Goal: Task Accomplishment & Management: Use online tool/utility

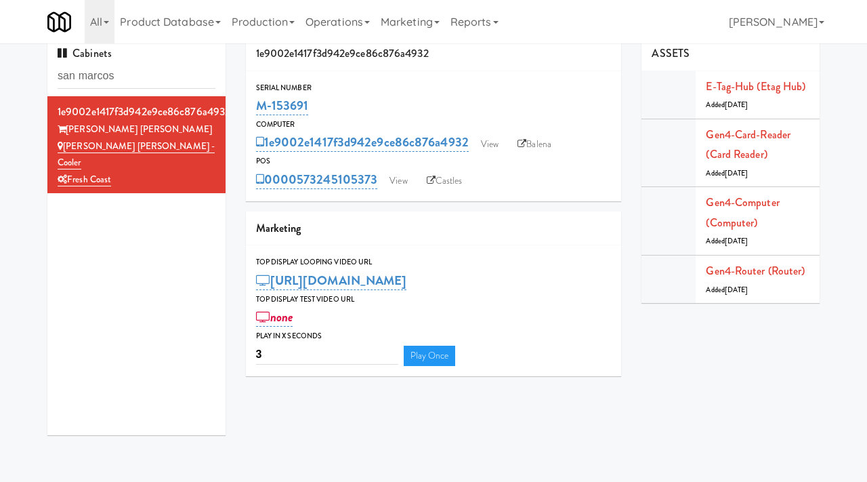
scroll to position [12, 0]
click at [137, 81] on input "san marcos" at bounding box center [137, 76] width 158 height 25
paste input "Ashton-Combo Machine"
type input "Ashton-Combo Machine"
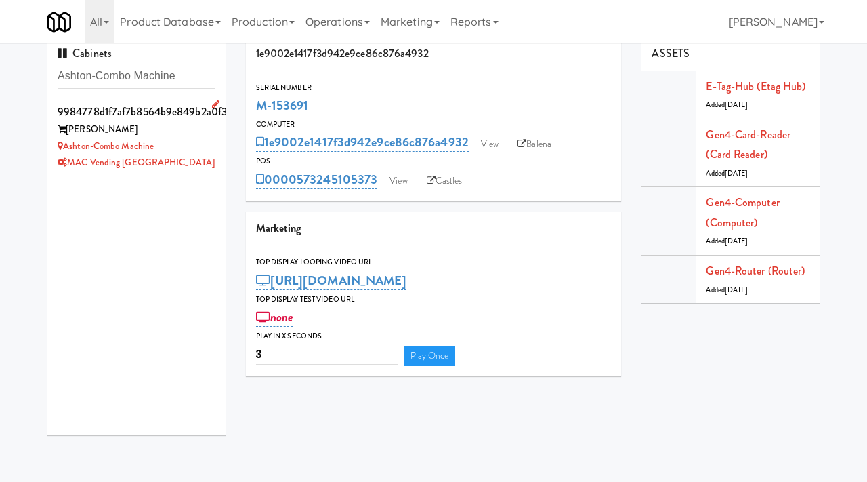
click at [205, 138] on div "Ashton-Combo Machine" at bounding box center [137, 146] width 158 height 17
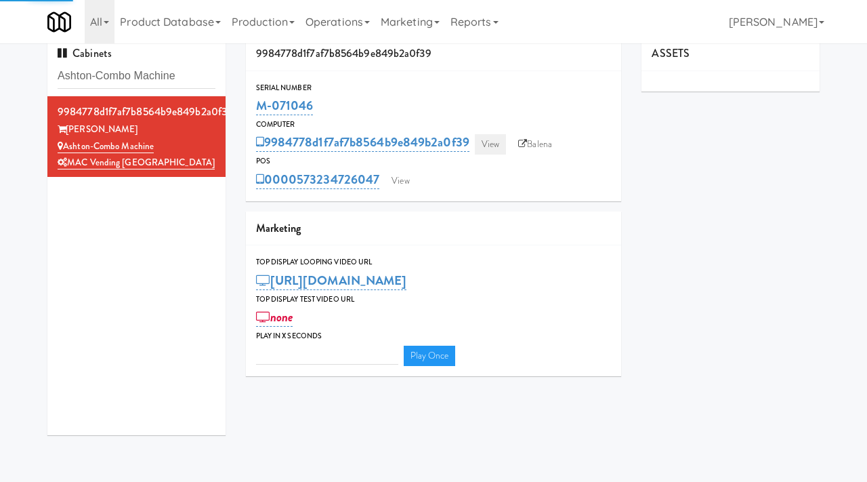
type input "3"
click at [497, 142] on link "View" at bounding box center [490, 144] width 31 height 20
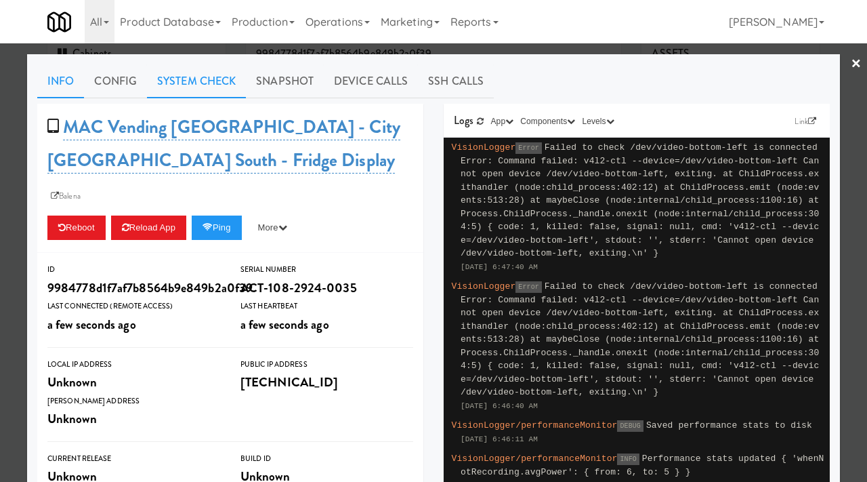
click at [203, 75] on link "System Check" at bounding box center [196, 81] width 99 height 34
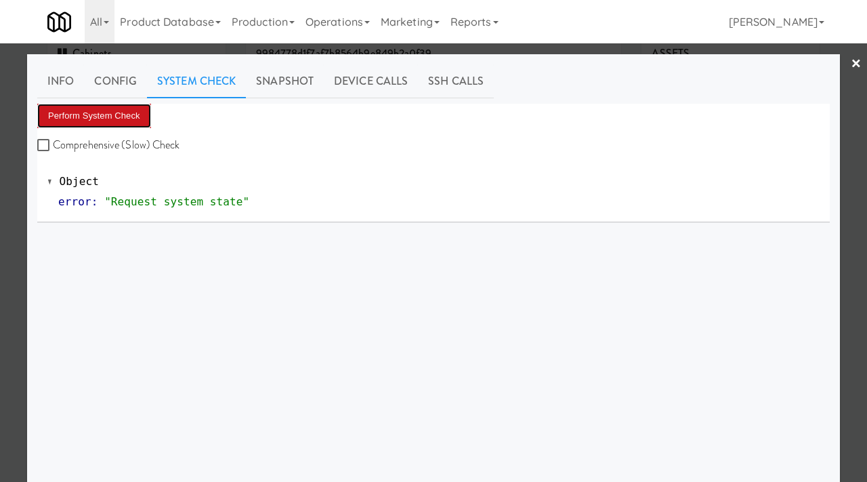
click at [104, 118] on button "Perform System Check" at bounding box center [94, 116] width 114 height 24
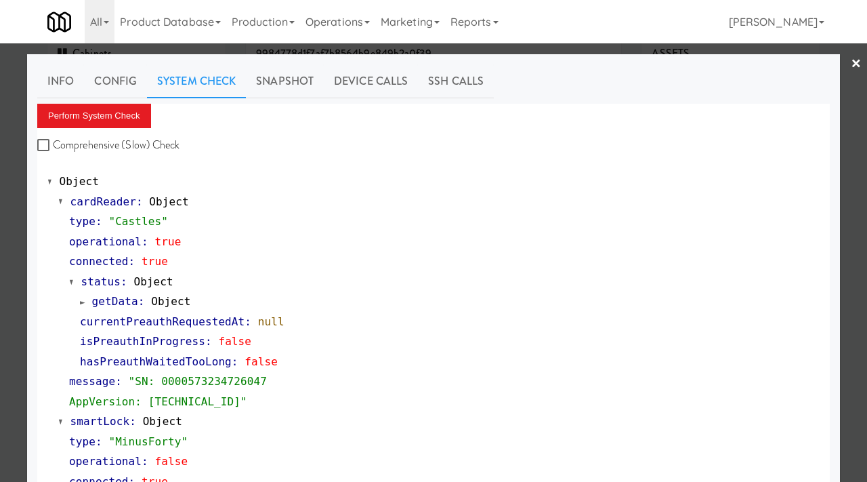
click at [0, 208] on div at bounding box center [433, 241] width 867 height 482
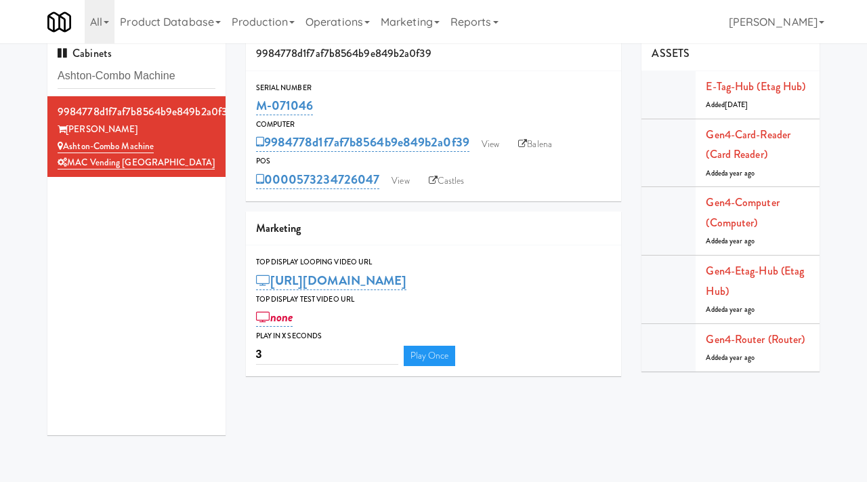
drag, startPoint x: 316, startPoint y: 106, endPoint x: 255, endPoint y: 104, distance: 61.7
click at [255, 104] on div "Serial Number M-071046" at bounding box center [434, 99] width 376 height 37
copy link "M-071046"
click at [501, 142] on link "View" at bounding box center [490, 144] width 31 height 20
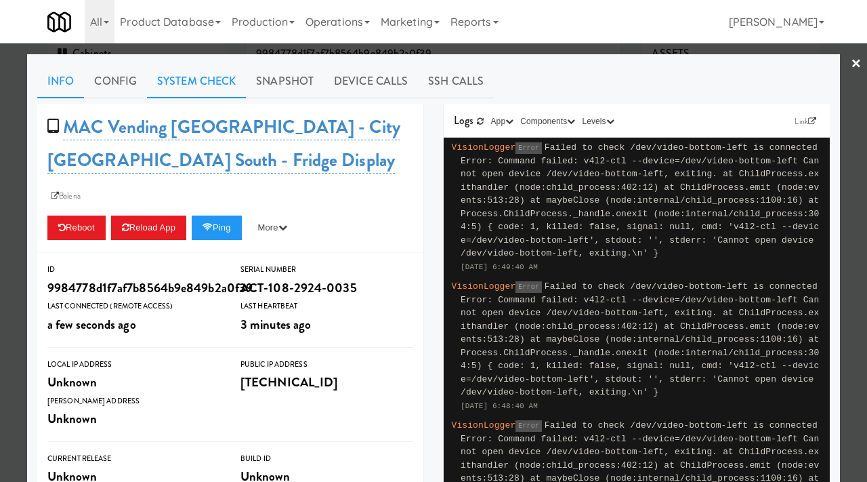
click at [193, 87] on link "System Check" at bounding box center [196, 81] width 99 height 34
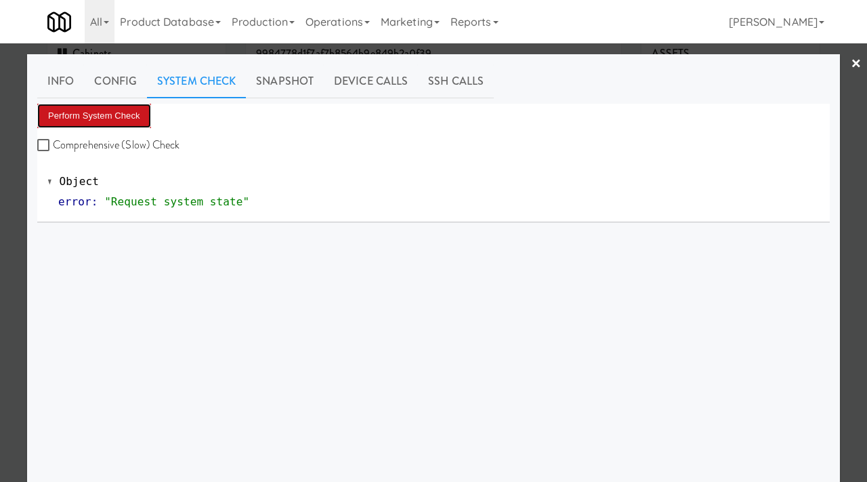
click at [123, 111] on button "Perform System Check" at bounding box center [94, 116] width 114 height 24
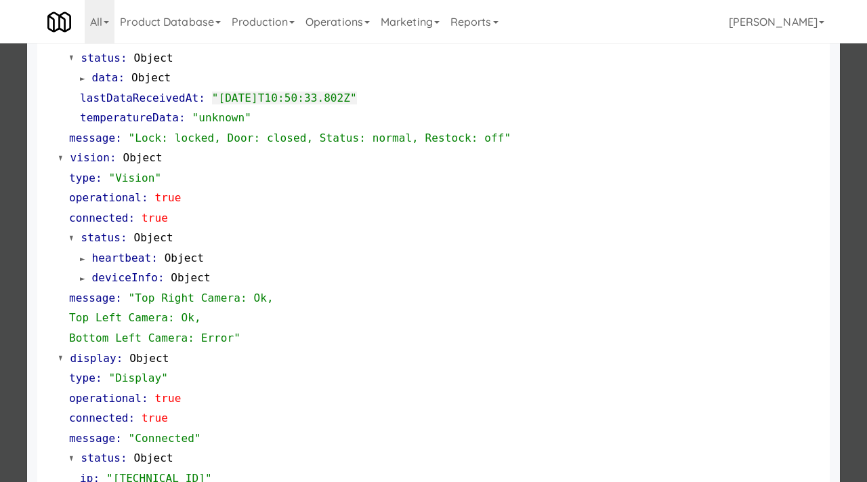
scroll to position [590, 0]
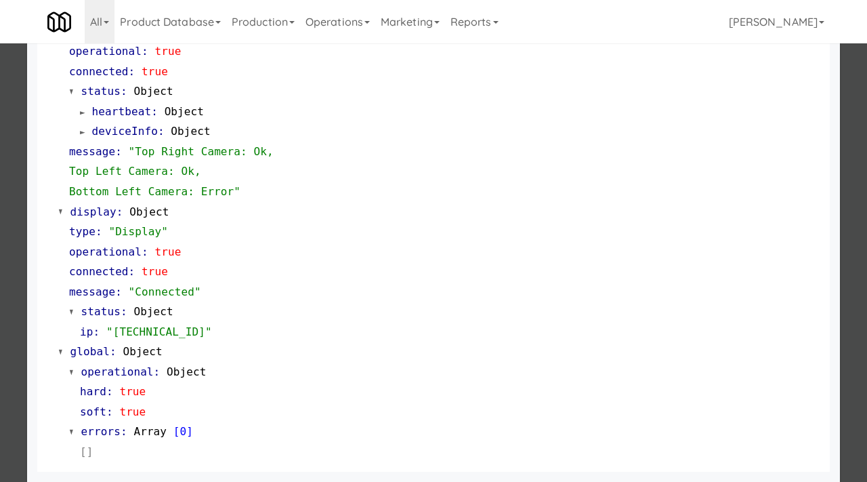
click at [0, 229] on div at bounding box center [433, 241] width 867 height 482
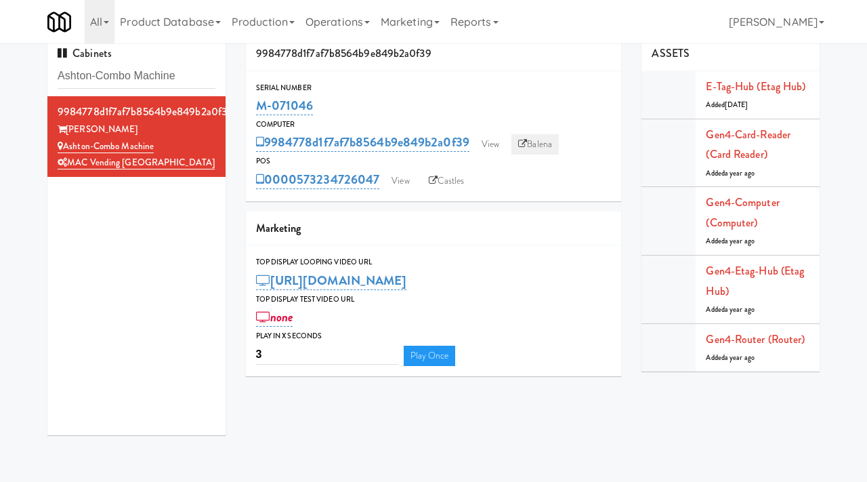
click at [542, 145] on link "Balena" at bounding box center [535, 144] width 47 height 20
click at [403, 180] on link "View" at bounding box center [400, 181] width 31 height 20
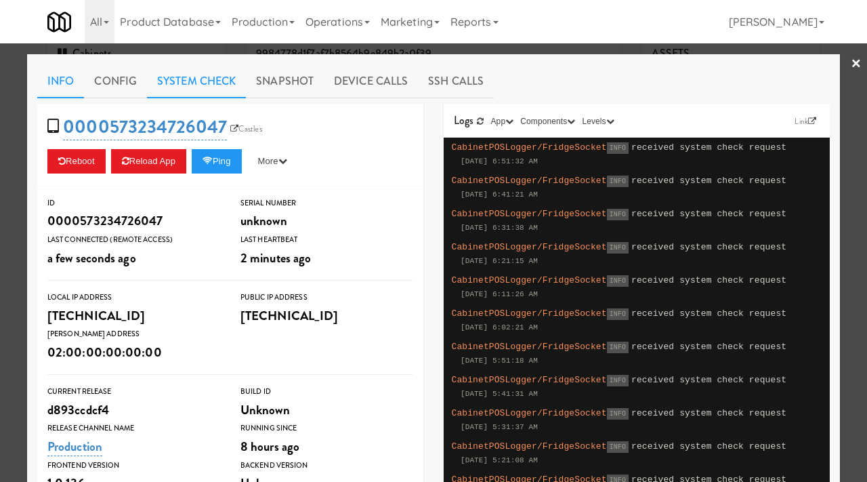
click at [226, 68] on link "System Check" at bounding box center [196, 81] width 99 height 34
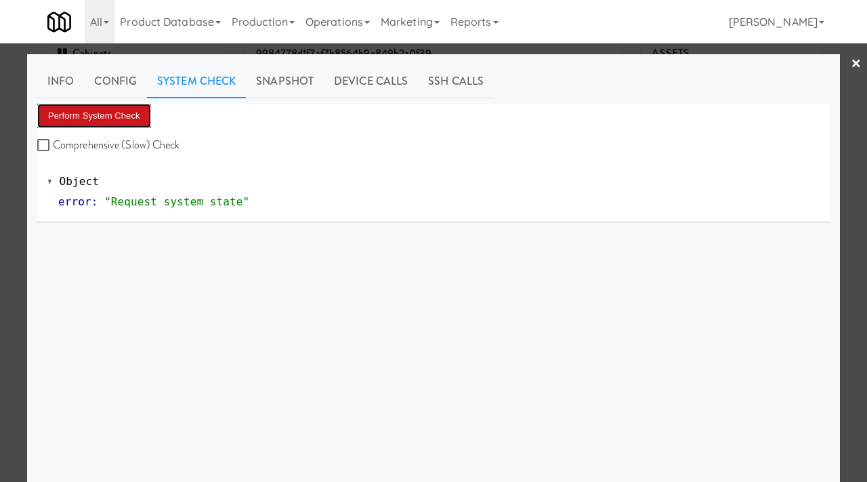
click at [89, 116] on button "Perform System Check" at bounding box center [94, 116] width 114 height 24
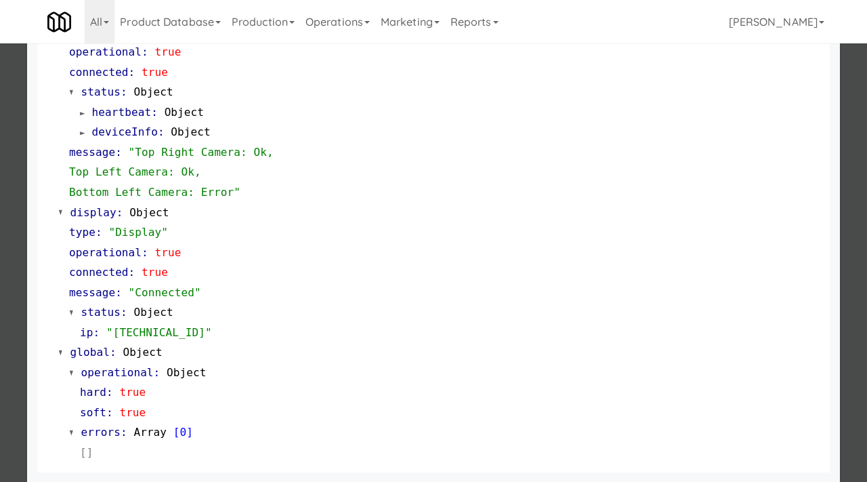
scroll to position [590, 0]
click at [0, 260] on div at bounding box center [433, 241] width 867 height 482
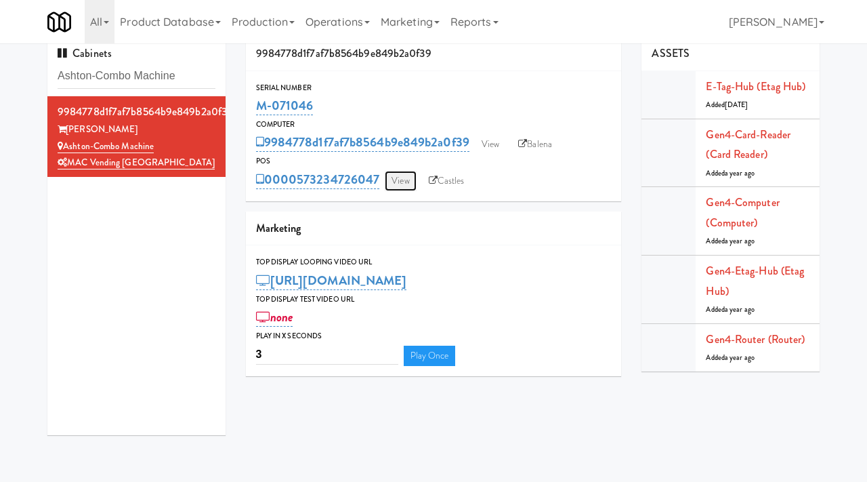
click at [401, 176] on link "View" at bounding box center [400, 181] width 31 height 20
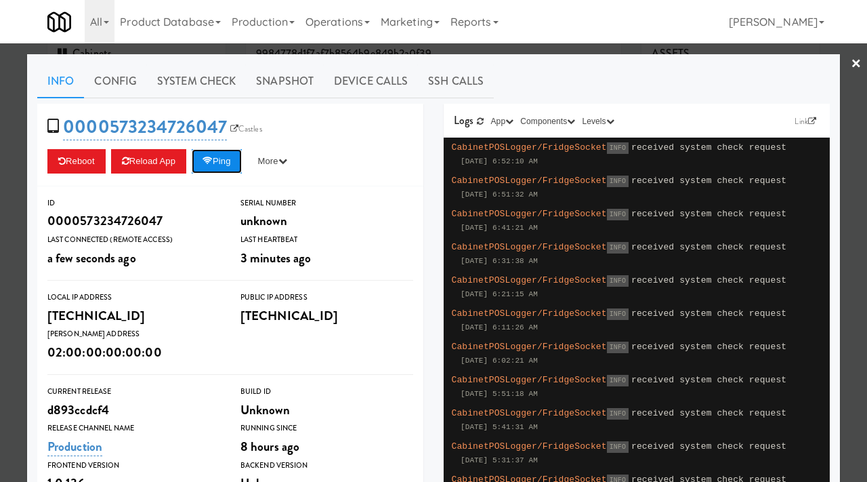
click at [230, 159] on button "Ping" at bounding box center [217, 161] width 50 height 24
click at [0, 255] on div at bounding box center [433, 241] width 867 height 482
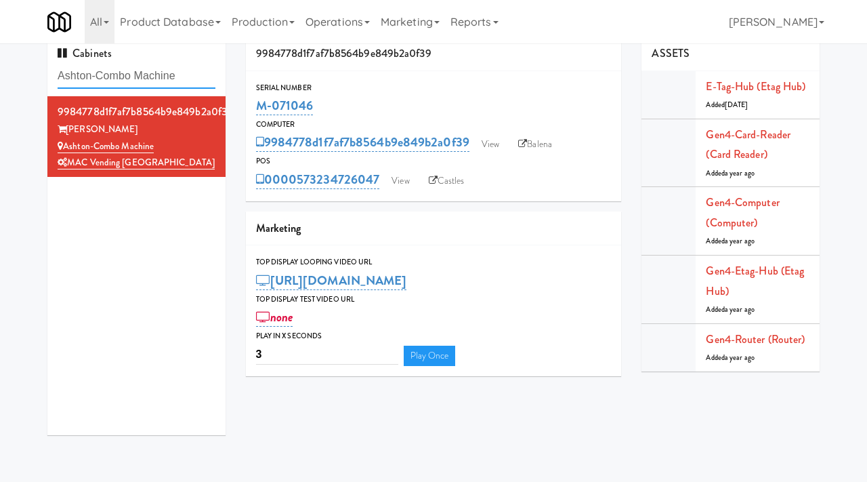
click at [194, 74] on input "Ashton-Combo Machine" at bounding box center [137, 76] width 158 height 25
paste input "Platform - Cooler - Left"
type input "Platform - Cooler - Left"
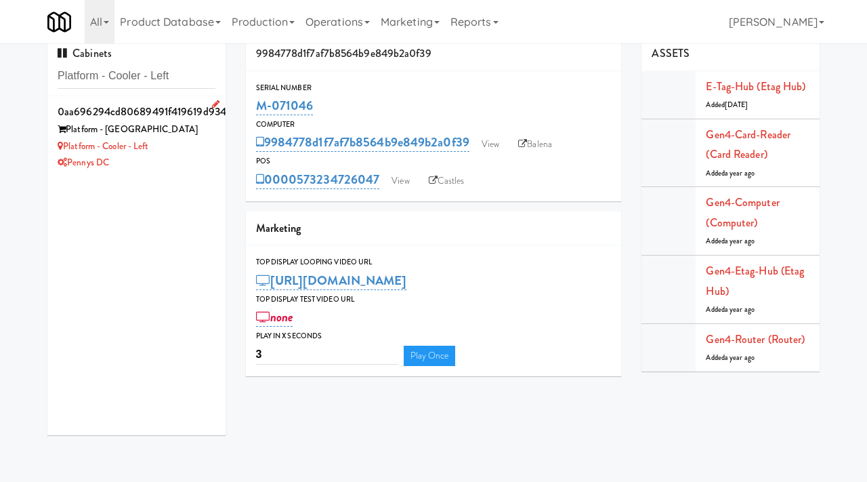
click at [178, 136] on div "Platform - [GEOGRAPHIC_DATA]" at bounding box center [137, 129] width 158 height 17
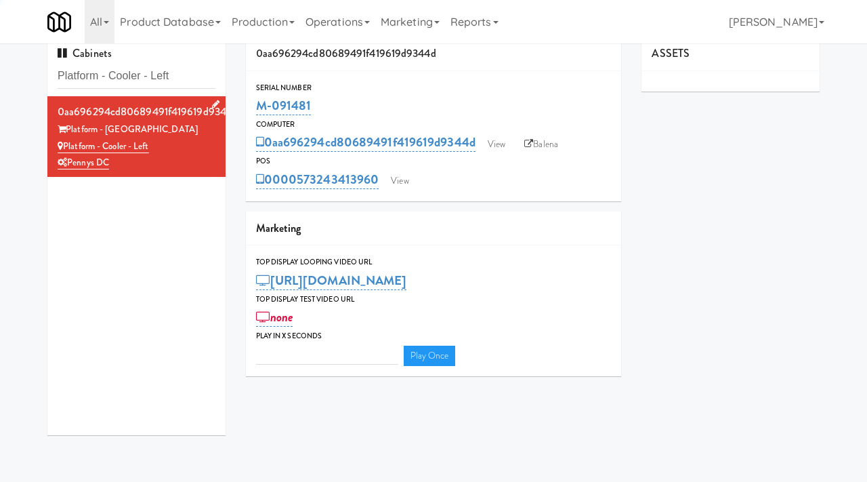
type input "3"
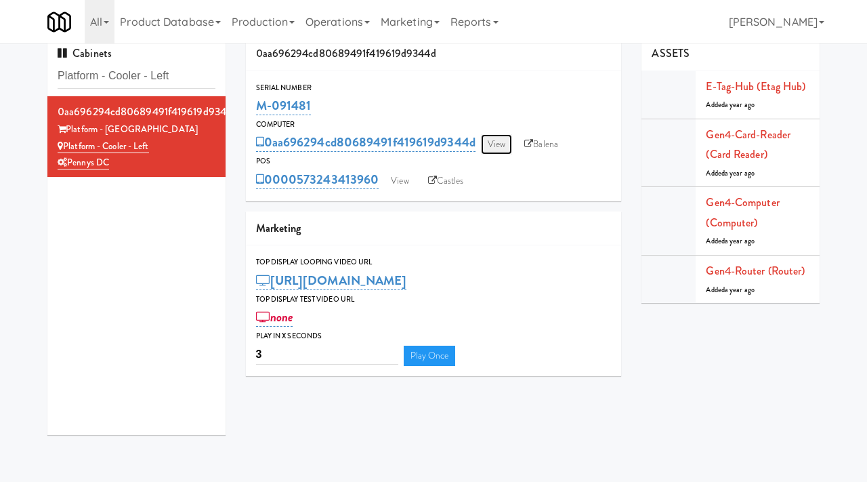
click at [493, 146] on link "View" at bounding box center [496, 144] width 31 height 20
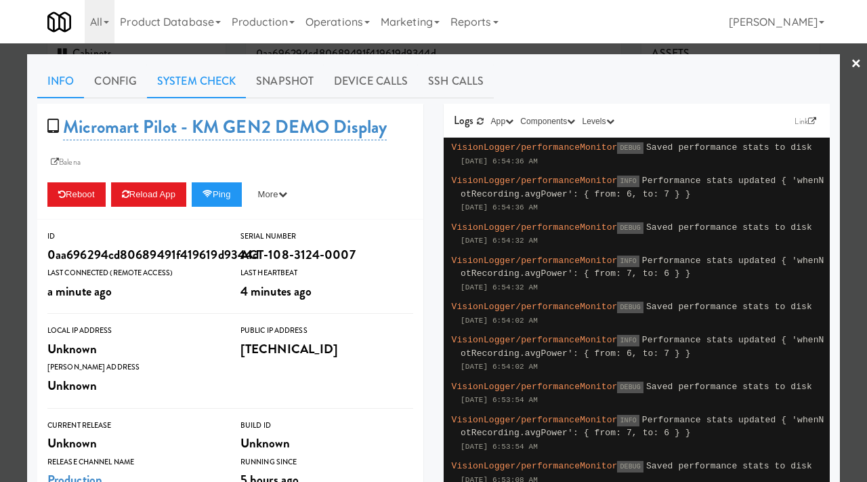
click at [219, 78] on link "System Check" at bounding box center [196, 81] width 99 height 34
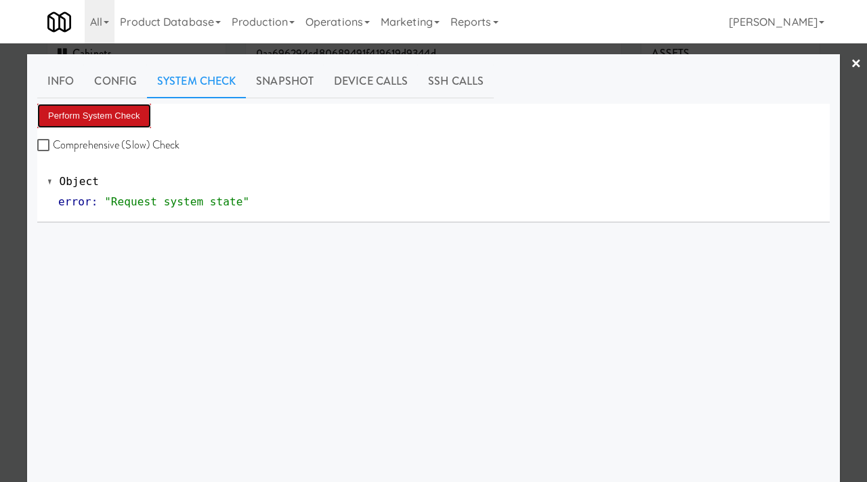
click at [119, 125] on button "Perform System Check" at bounding box center [94, 116] width 114 height 24
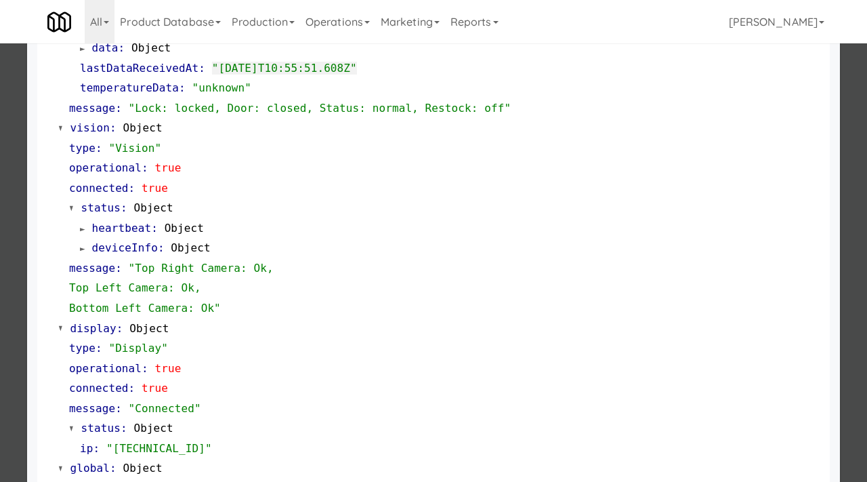
scroll to position [590, 0]
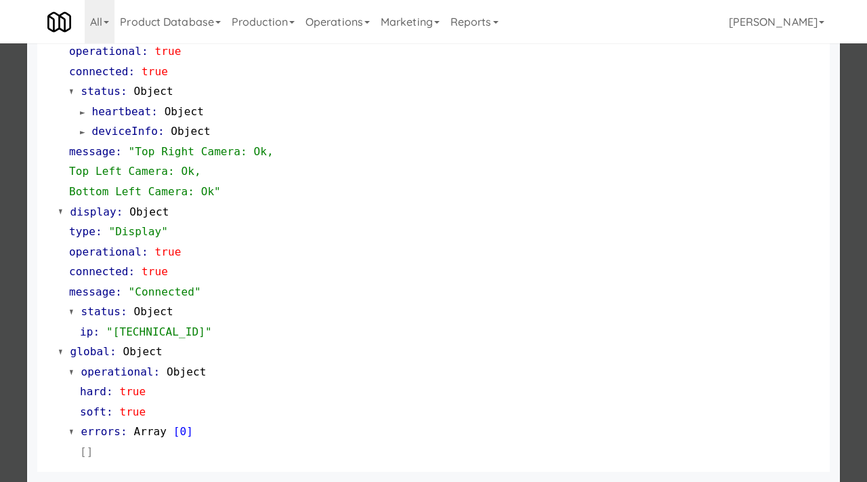
click at [7, 281] on div at bounding box center [433, 241] width 867 height 482
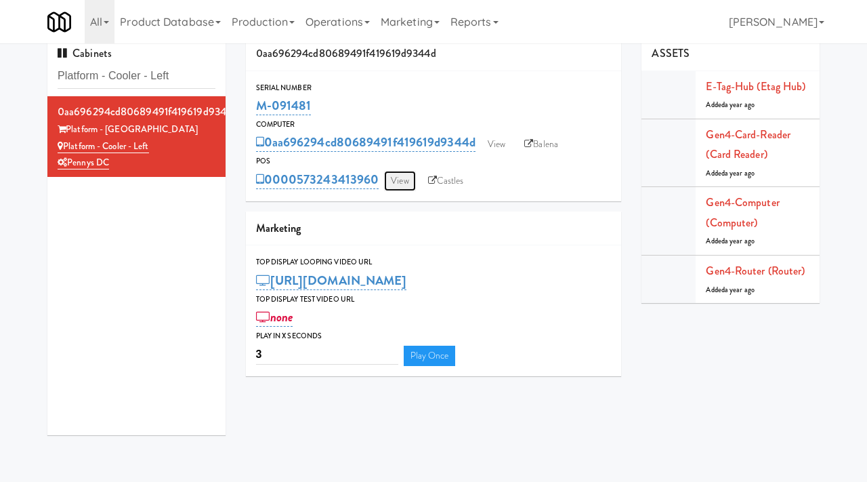
click at [405, 180] on link "View" at bounding box center [399, 181] width 31 height 20
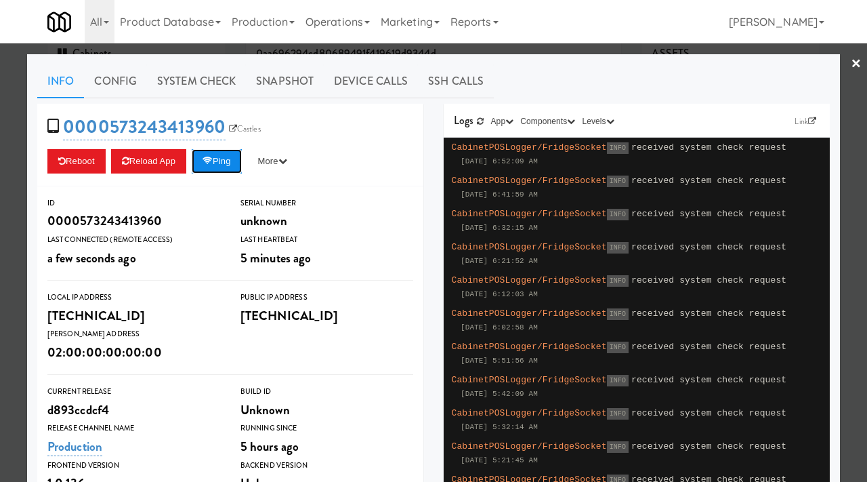
click at [224, 151] on button "Ping" at bounding box center [217, 161] width 50 height 24
click at [281, 82] on link "Snapshot" at bounding box center [285, 81] width 78 height 34
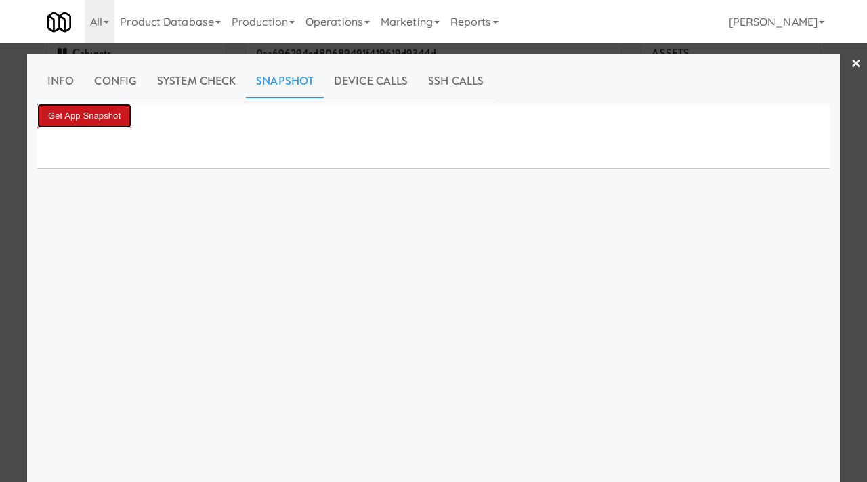
click at [95, 111] on button "Get App Snapshot" at bounding box center [84, 116] width 94 height 24
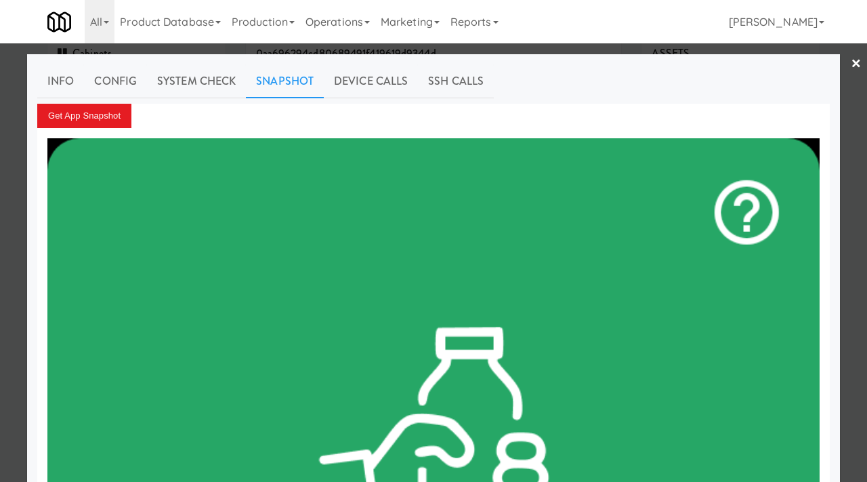
click at [1, 117] on div at bounding box center [433, 241] width 867 height 482
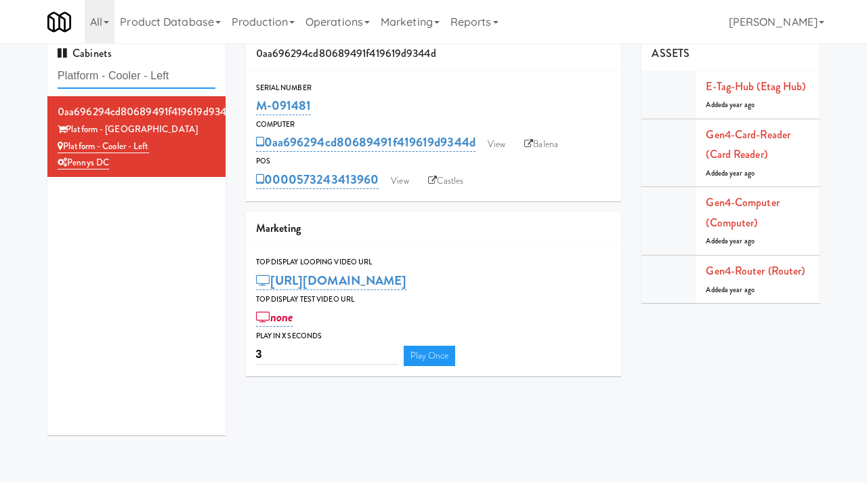
click at [201, 81] on input "Platform - Cooler - Left" at bounding box center [137, 76] width 158 height 25
paste input "[GEOGRAPHIC_DATA] - [GEOGRAPHIC_DATA]"
type input "[GEOGRAPHIC_DATA] - [GEOGRAPHIC_DATA]"
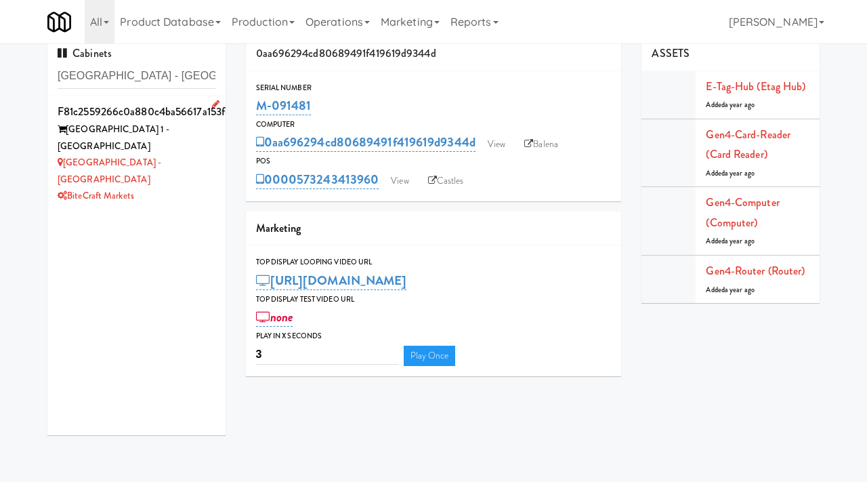
click at [189, 188] on div "BiteCraft Markets" at bounding box center [137, 196] width 158 height 17
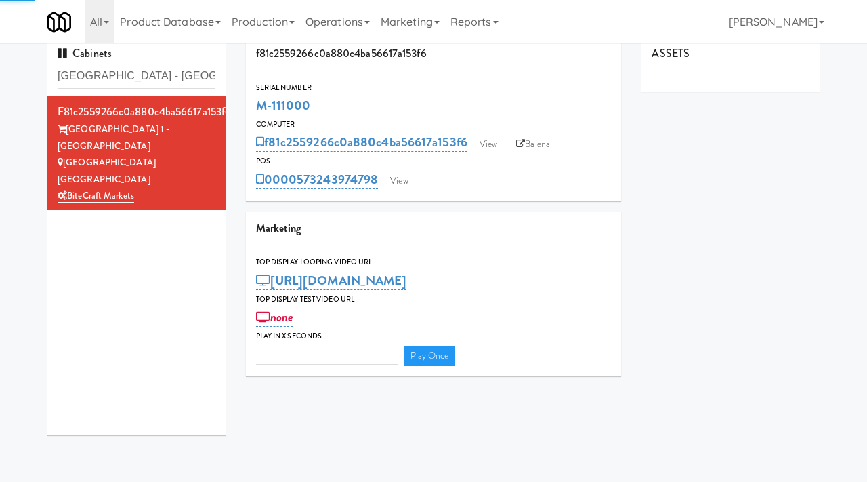
type input "3"
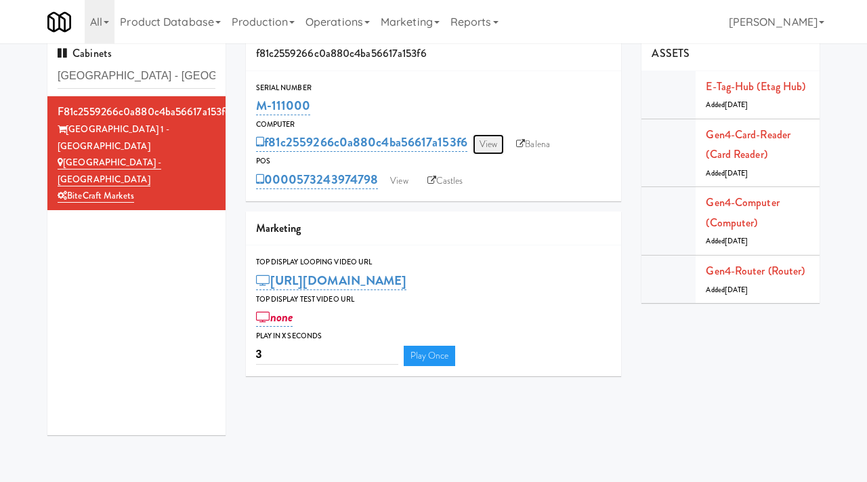
click at [487, 140] on link "View" at bounding box center [488, 144] width 31 height 20
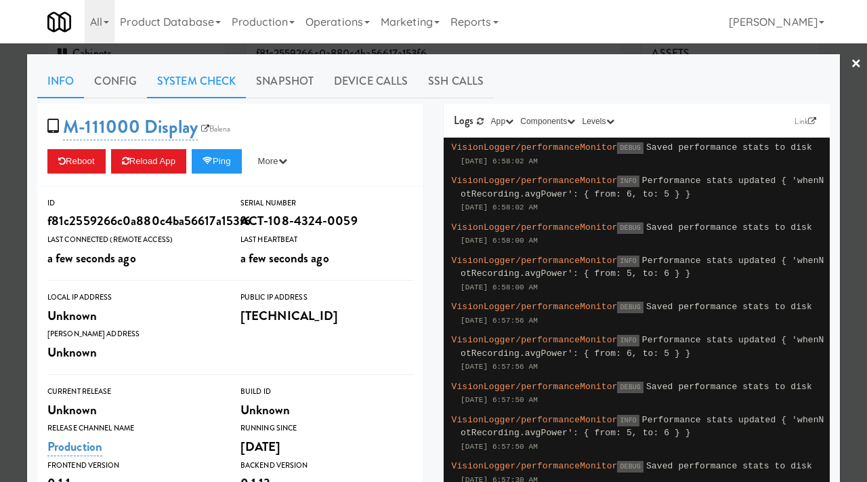
click at [222, 85] on link "System Check" at bounding box center [196, 81] width 99 height 34
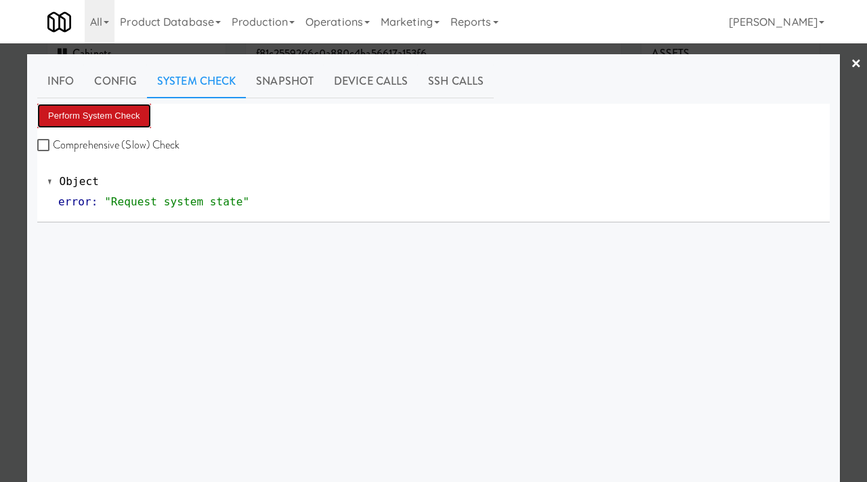
click at [126, 112] on button "Perform System Check" at bounding box center [94, 116] width 114 height 24
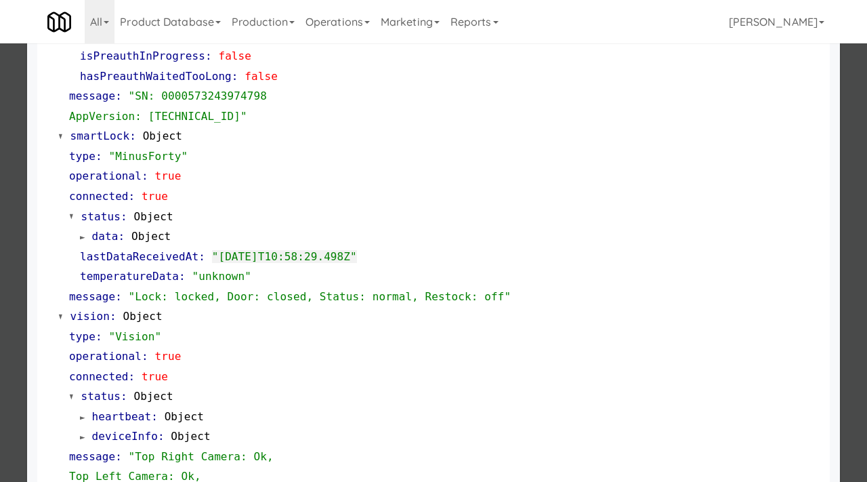
scroll to position [104, 0]
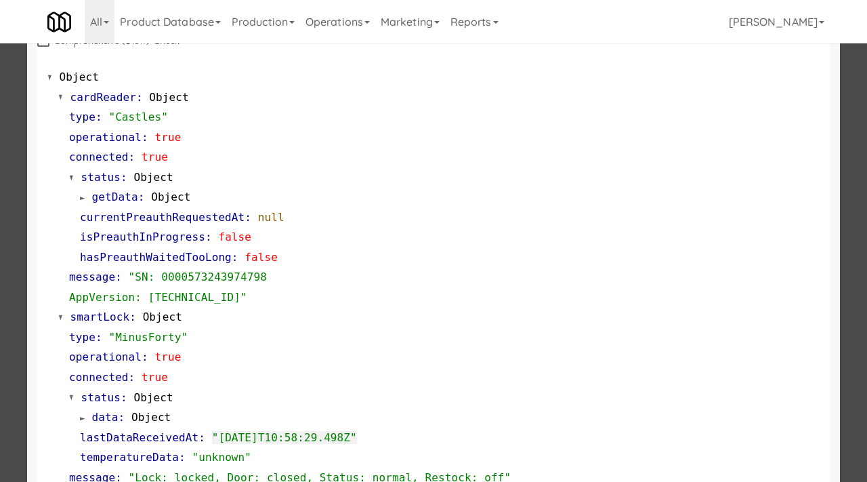
click at [0, 308] on div at bounding box center [433, 241] width 867 height 482
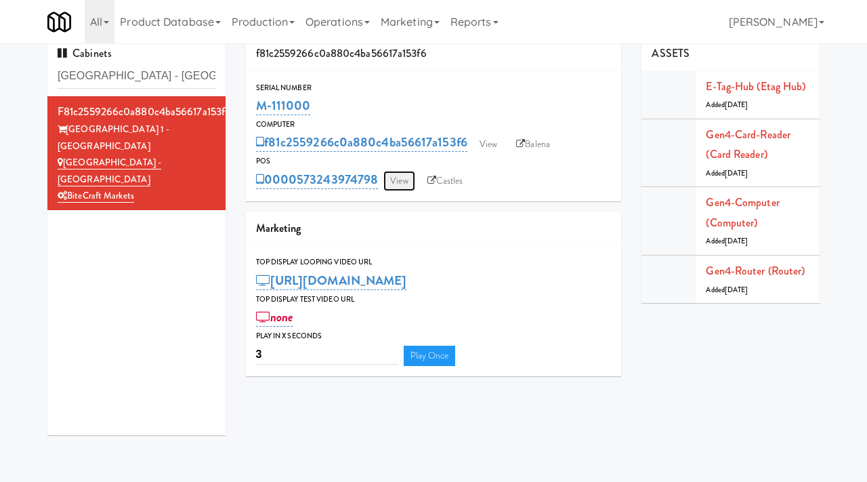
click at [410, 186] on link "View" at bounding box center [399, 181] width 31 height 20
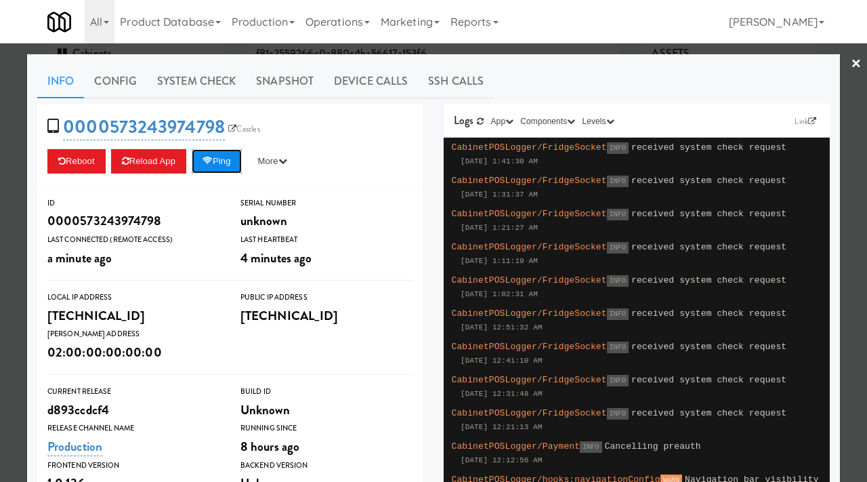
click at [228, 170] on button "Ping" at bounding box center [217, 161] width 50 height 24
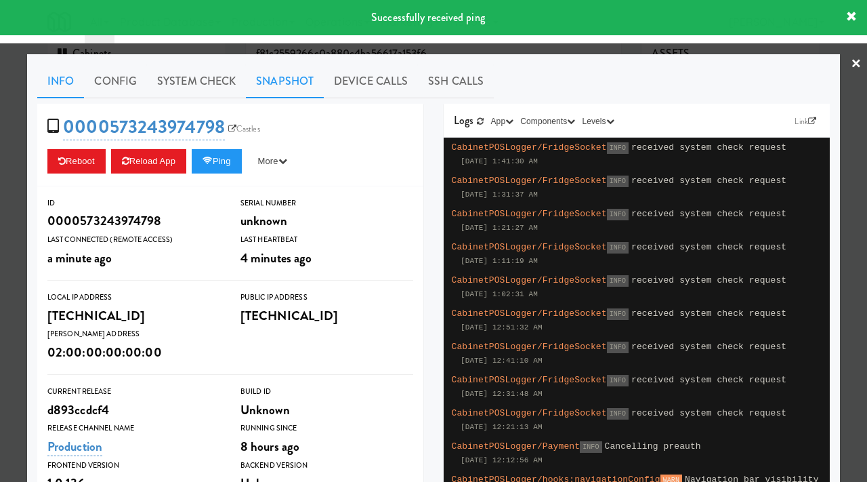
click at [278, 80] on link "Snapshot" at bounding box center [285, 81] width 78 height 34
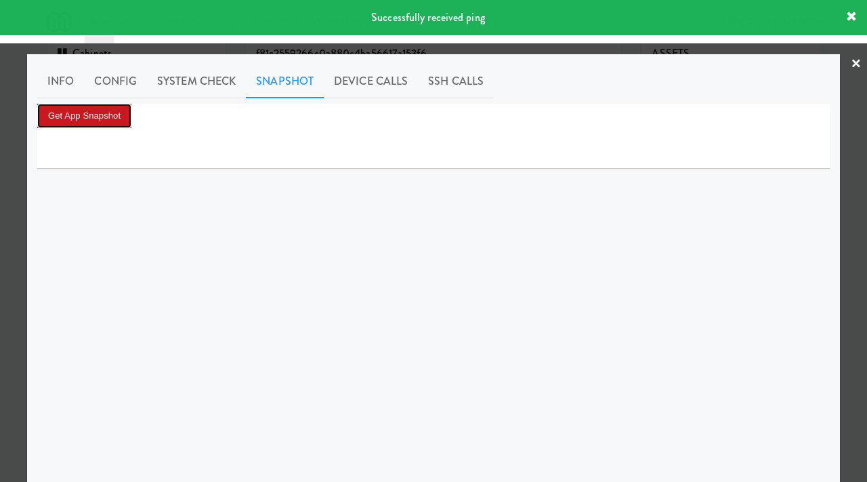
click at [106, 109] on button "Get App Snapshot" at bounding box center [84, 116] width 94 height 24
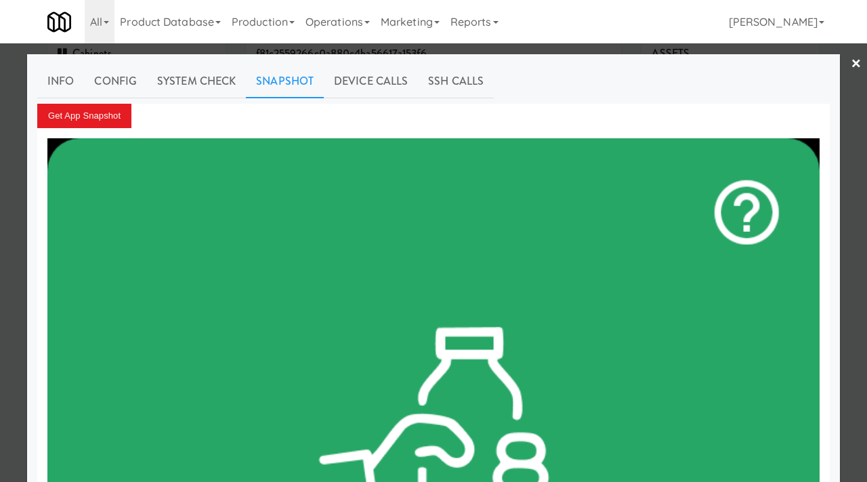
click at [0, 118] on div at bounding box center [433, 241] width 867 height 482
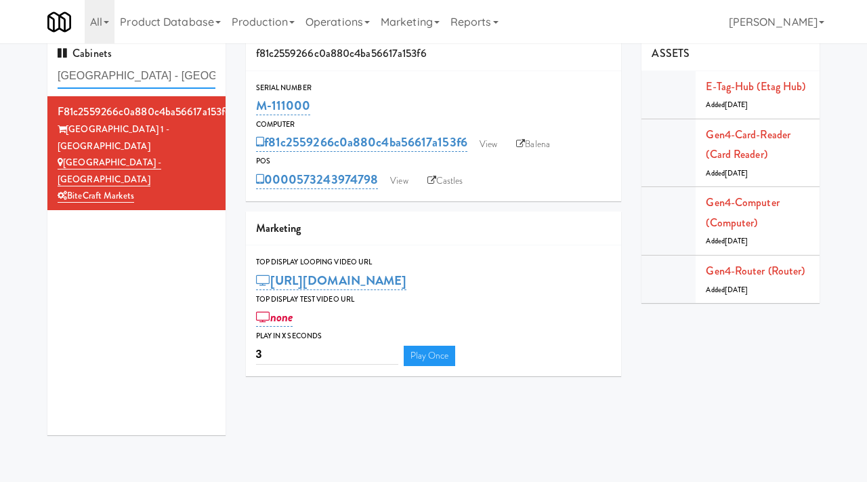
drag, startPoint x: 183, startPoint y: 77, endPoint x: 39, endPoint y: 61, distance: 144.6
click at [39, 61] on div "[GEOGRAPHIC_DATA] - Combo f81c2559266c0a880c4ba56617a153f6 [GEOGRAPHIC_DATA] 1 …" at bounding box center [136, 241] width 199 height 409
paste input "The [PERSON_NAME] - Left"
type input "The [PERSON_NAME] - Left"
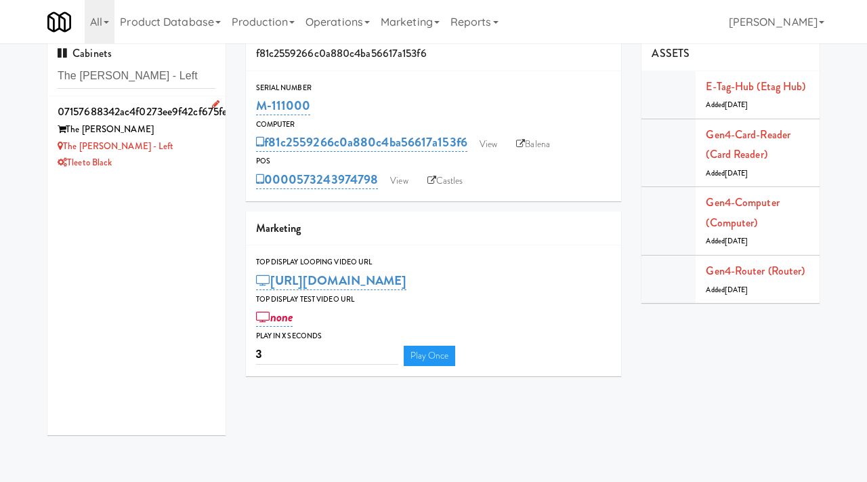
click at [202, 146] on div "The [PERSON_NAME] - Left" at bounding box center [137, 146] width 158 height 17
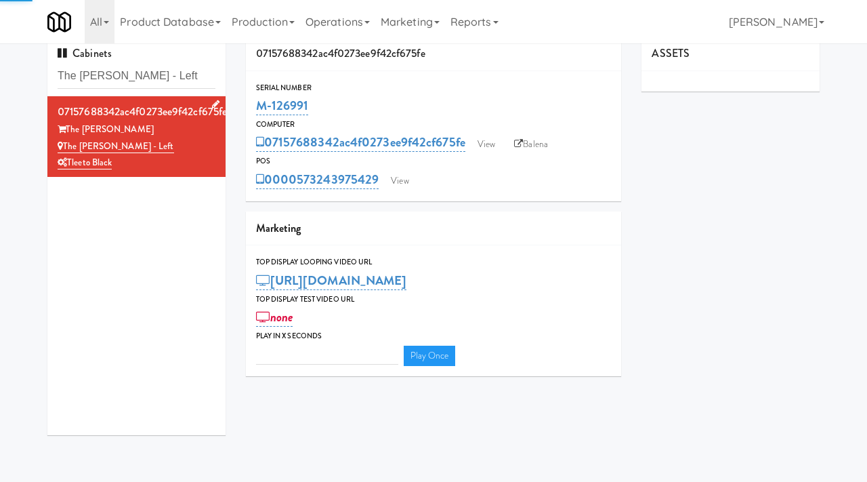
type input "3"
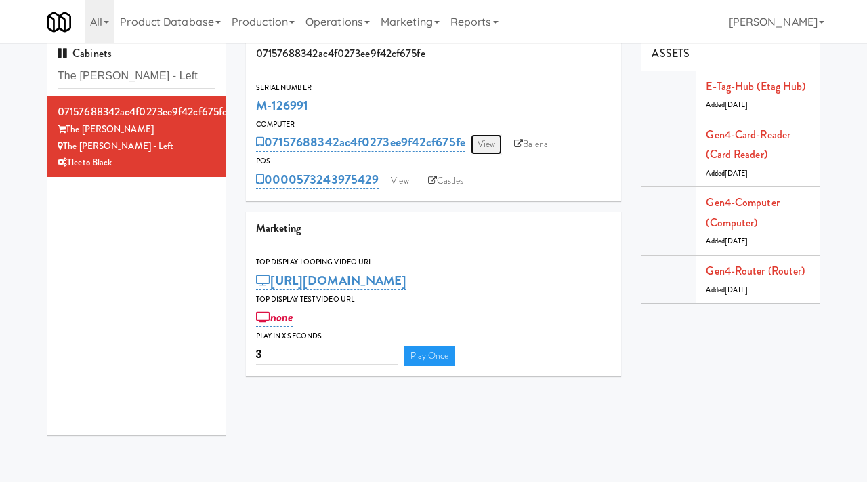
click at [493, 146] on link "View" at bounding box center [486, 144] width 31 height 20
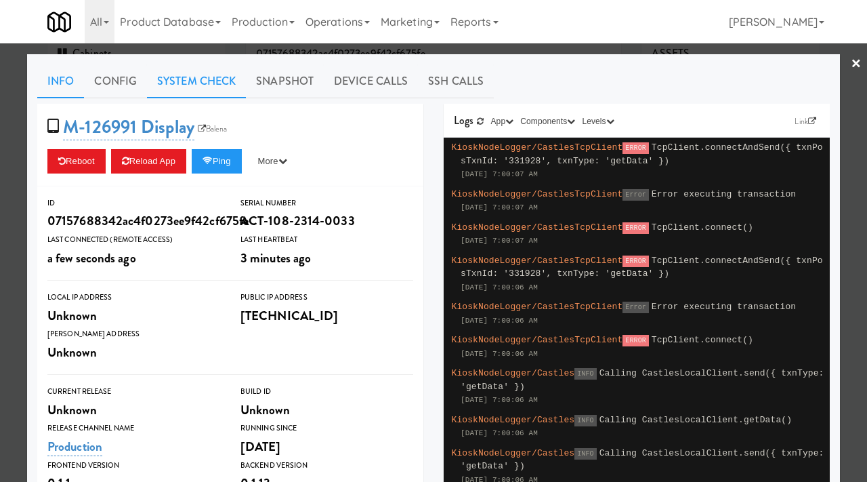
click at [205, 81] on link "System Check" at bounding box center [196, 81] width 99 height 34
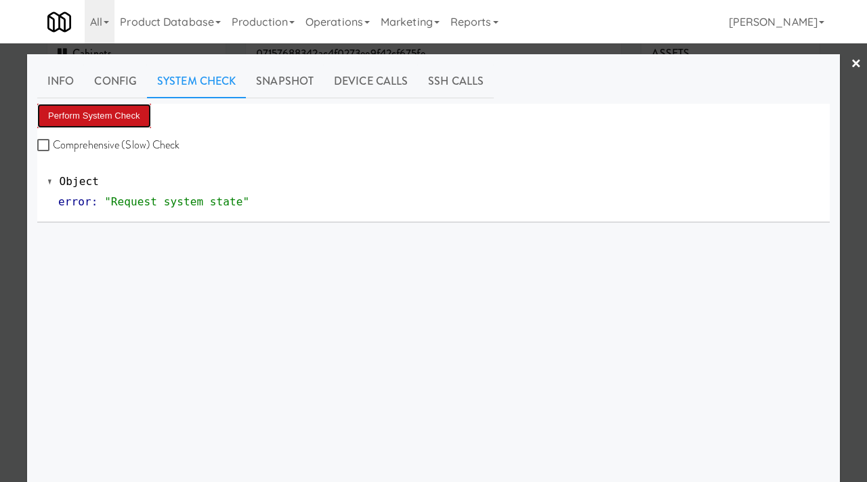
click at [126, 110] on button "Perform System Check" at bounding box center [94, 116] width 114 height 24
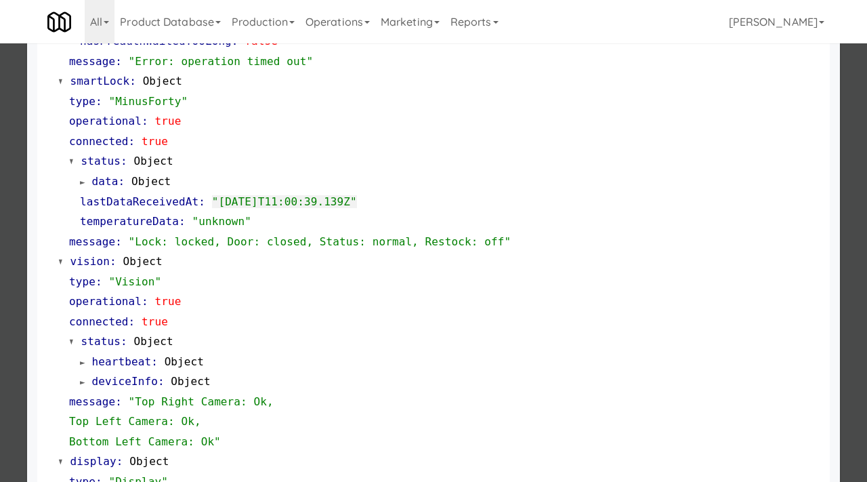
scroll to position [550, 0]
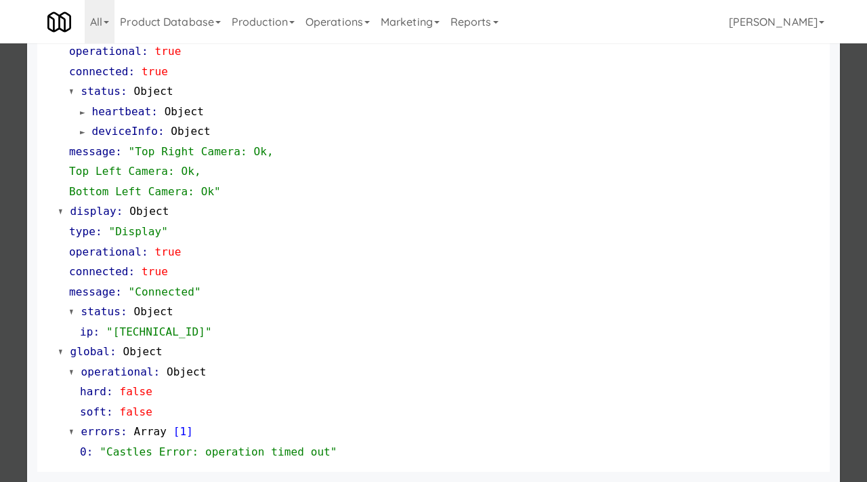
click at [0, 255] on div at bounding box center [433, 241] width 867 height 482
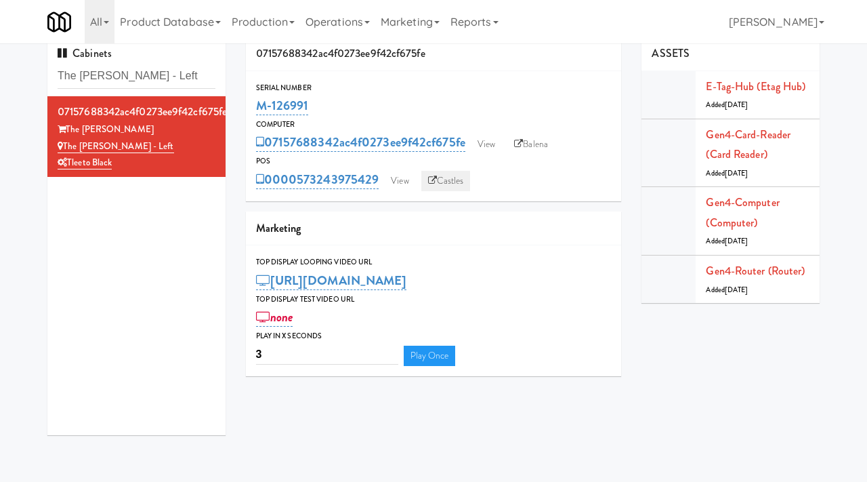
click at [452, 177] on link "Castles" at bounding box center [446, 181] width 49 height 20
drag, startPoint x: 312, startPoint y: 108, endPoint x: 252, endPoint y: 102, distance: 59.9
click at [252, 102] on div "Serial Number M-126991" at bounding box center [434, 99] width 376 height 37
copy link "M-126991"
click at [403, 184] on link "View" at bounding box center [399, 181] width 31 height 20
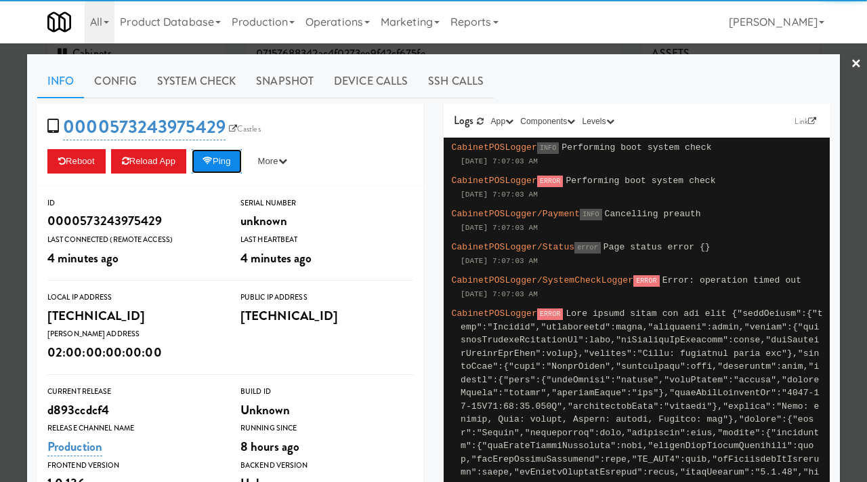
click at [232, 167] on button "Ping" at bounding box center [217, 161] width 50 height 24
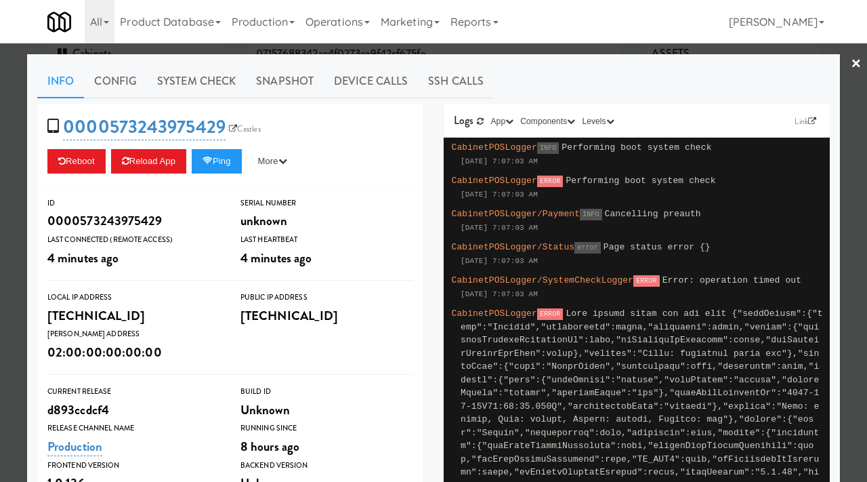
click at [0, 284] on div at bounding box center [433, 241] width 867 height 482
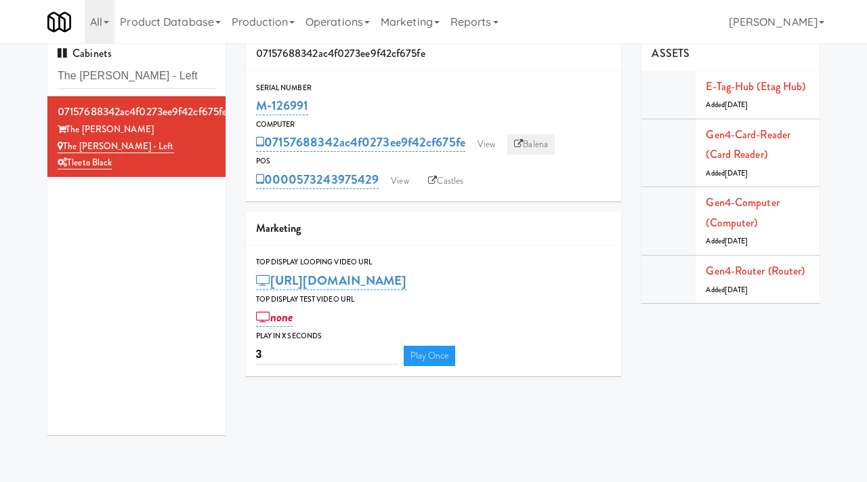
click at [540, 140] on link "Balena" at bounding box center [531, 144] width 47 height 20
click at [396, 174] on link "View" at bounding box center [399, 181] width 31 height 20
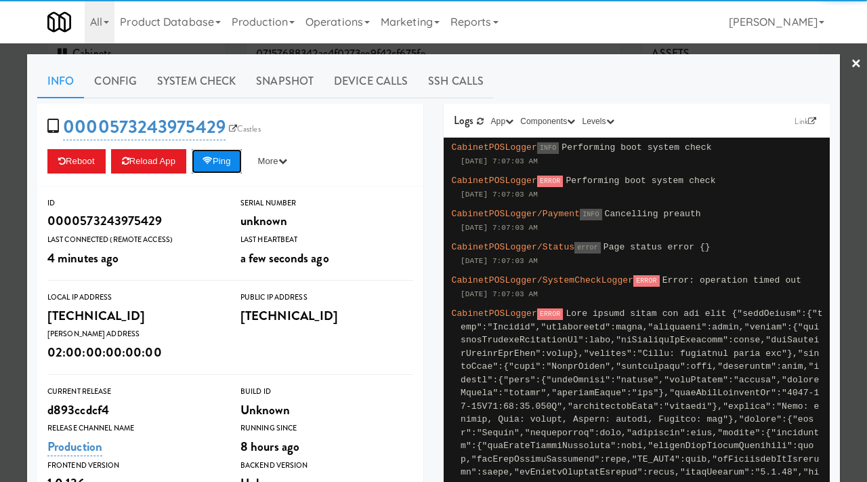
click at [222, 164] on button "Ping" at bounding box center [217, 161] width 50 height 24
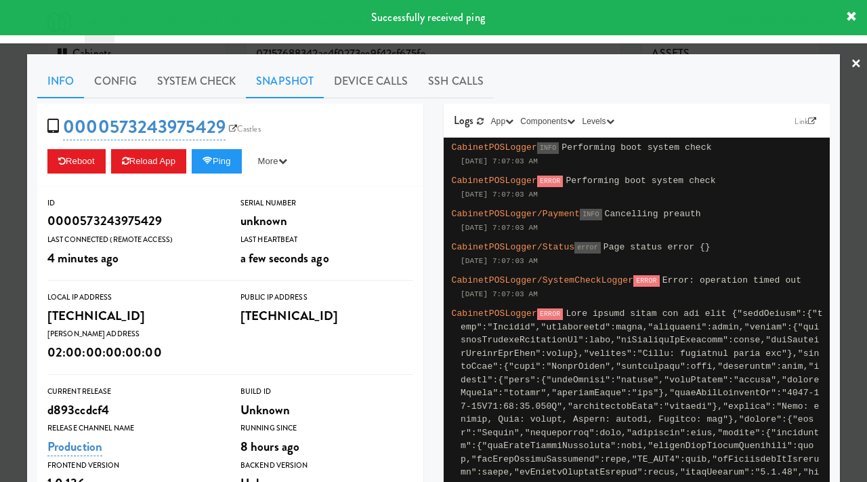
click at [279, 86] on link "Snapshot" at bounding box center [285, 81] width 78 height 34
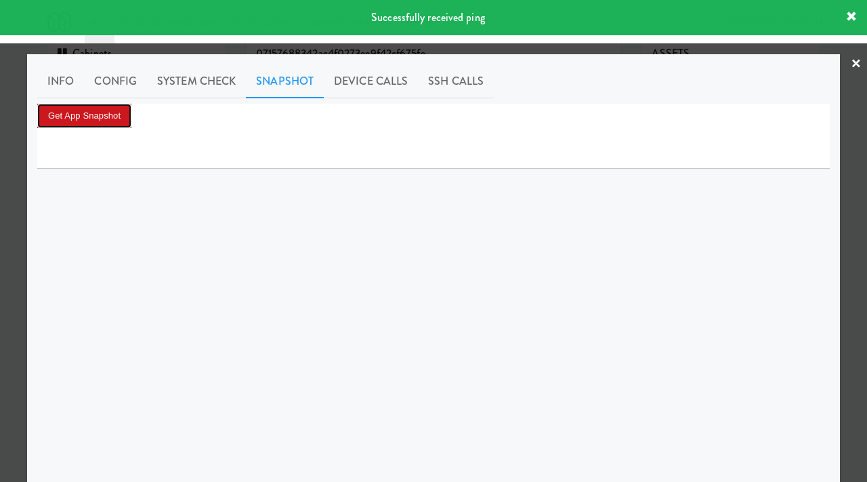
click at [98, 121] on button "Get App Snapshot" at bounding box center [84, 116] width 94 height 24
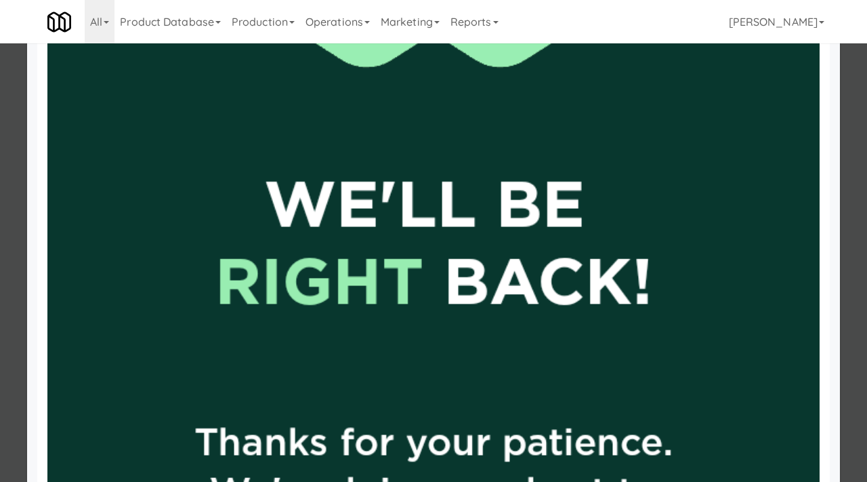
scroll to position [463, 0]
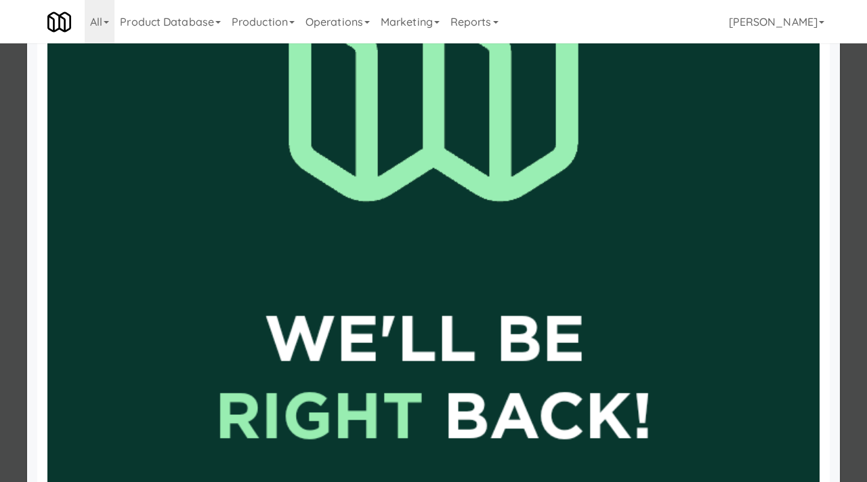
click at [0, 241] on div at bounding box center [433, 241] width 867 height 482
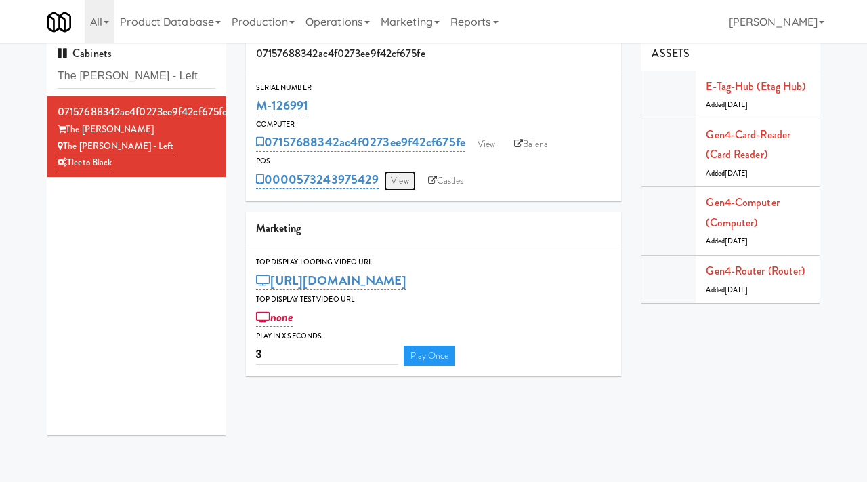
click at [408, 178] on link "View" at bounding box center [399, 181] width 31 height 20
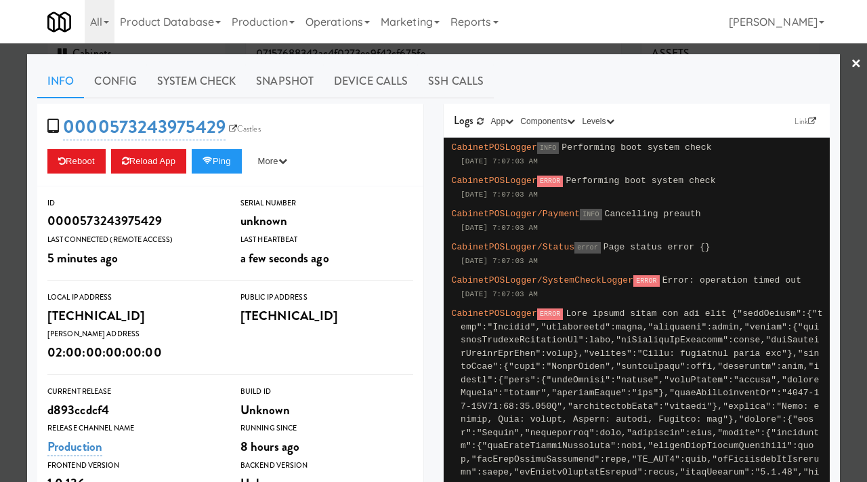
click at [0, 215] on div at bounding box center [433, 241] width 867 height 482
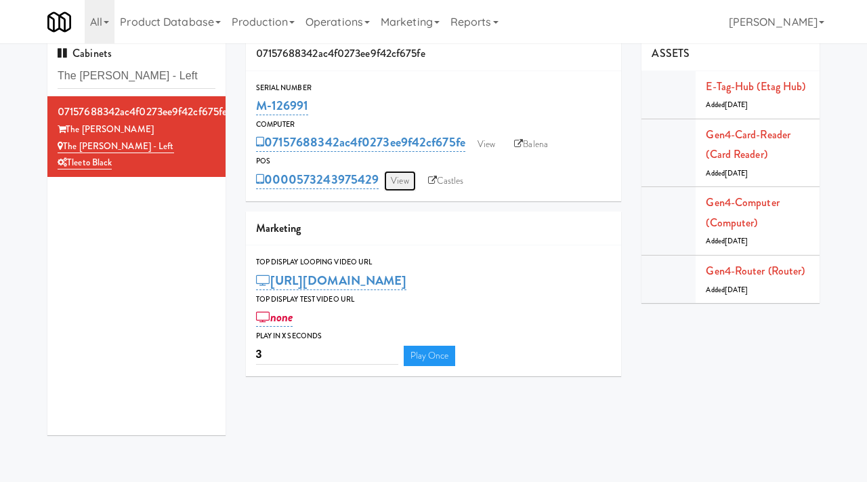
click at [396, 178] on link "View" at bounding box center [399, 181] width 31 height 20
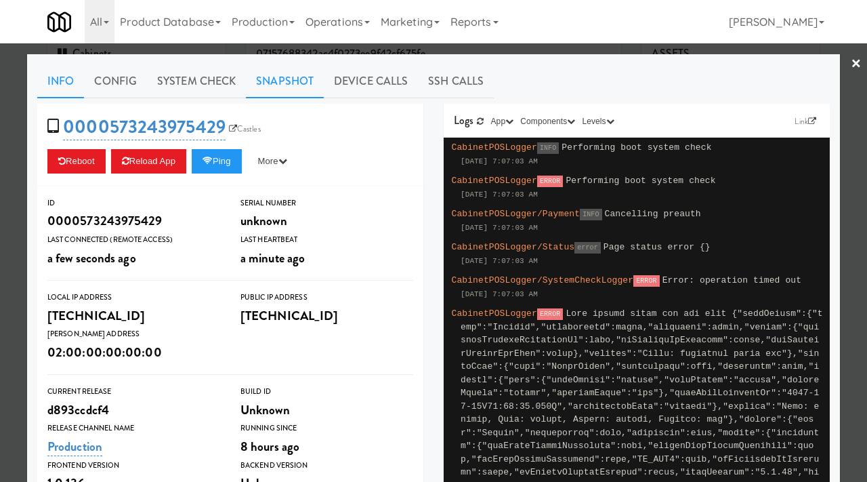
click at [280, 77] on link "Snapshot" at bounding box center [285, 81] width 78 height 34
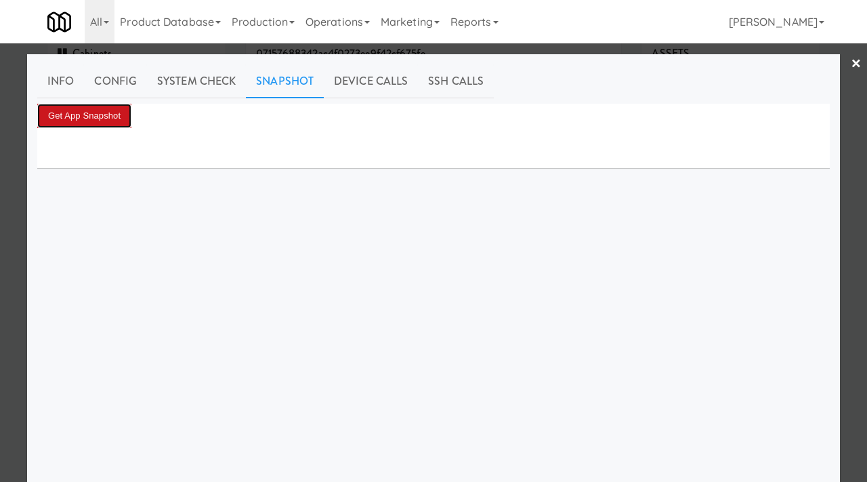
click at [110, 114] on button "Get App Snapshot" at bounding box center [84, 116] width 94 height 24
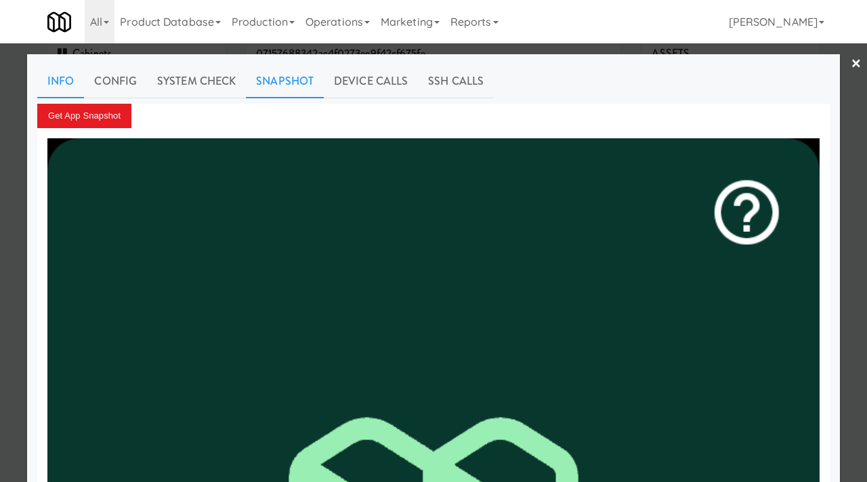
click at [73, 83] on link "Info" at bounding box center [60, 81] width 47 height 34
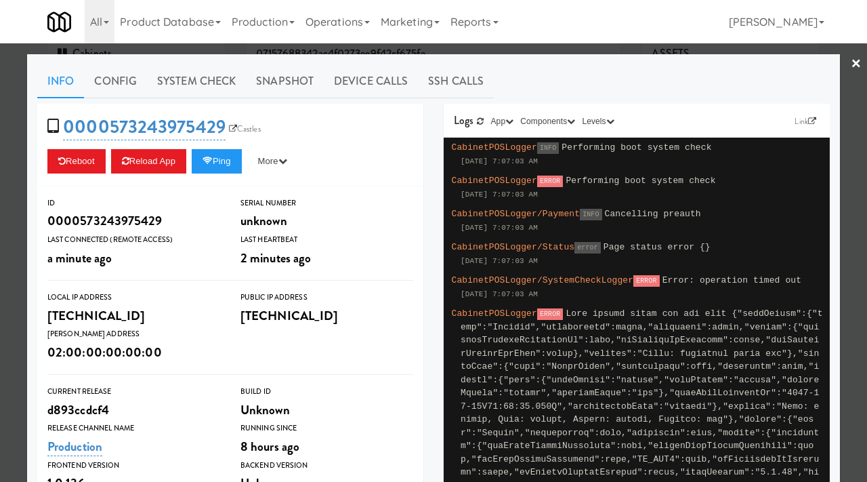
click at [0, 223] on div at bounding box center [433, 241] width 867 height 482
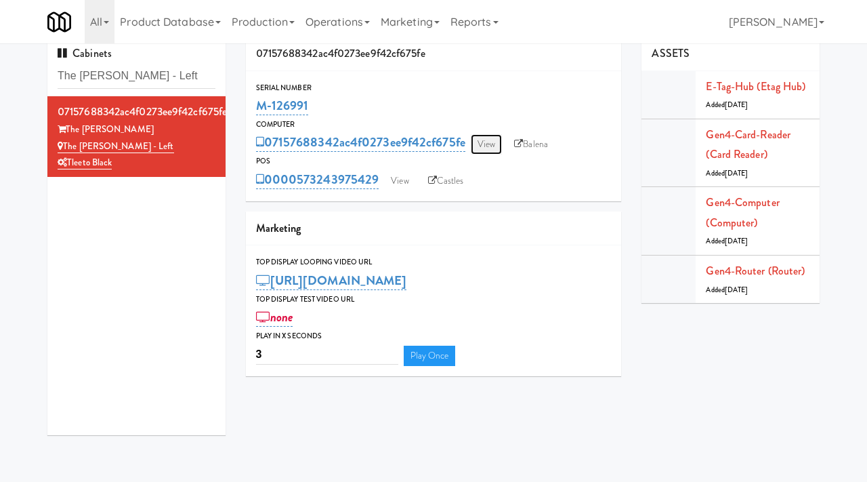
click at [499, 144] on link "View" at bounding box center [486, 144] width 31 height 20
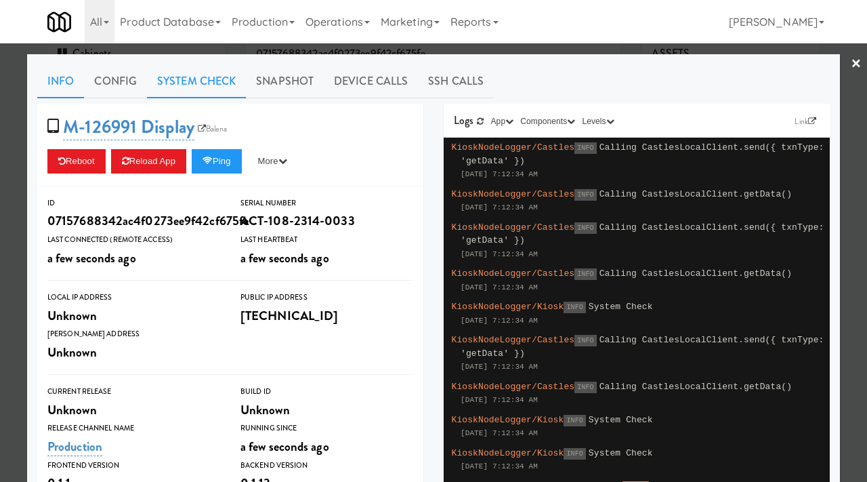
click at [234, 76] on link "System Check" at bounding box center [196, 81] width 99 height 34
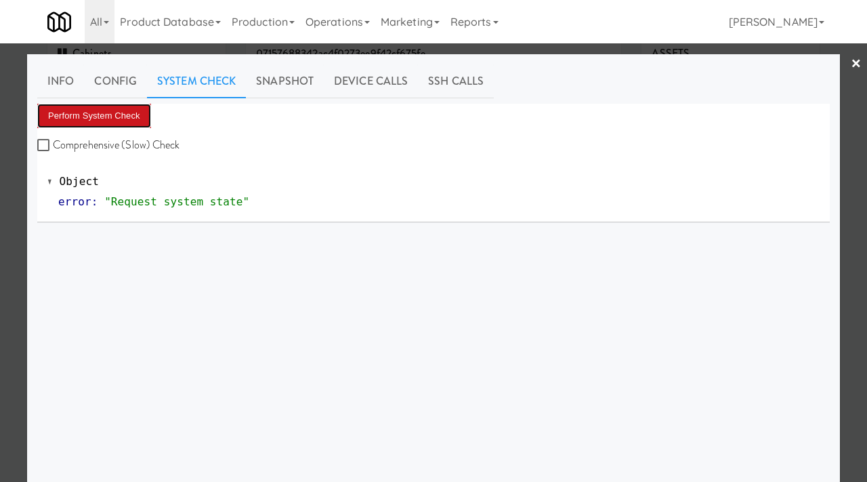
click at [129, 127] on button "Perform System Check" at bounding box center [94, 116] width 114 height 24
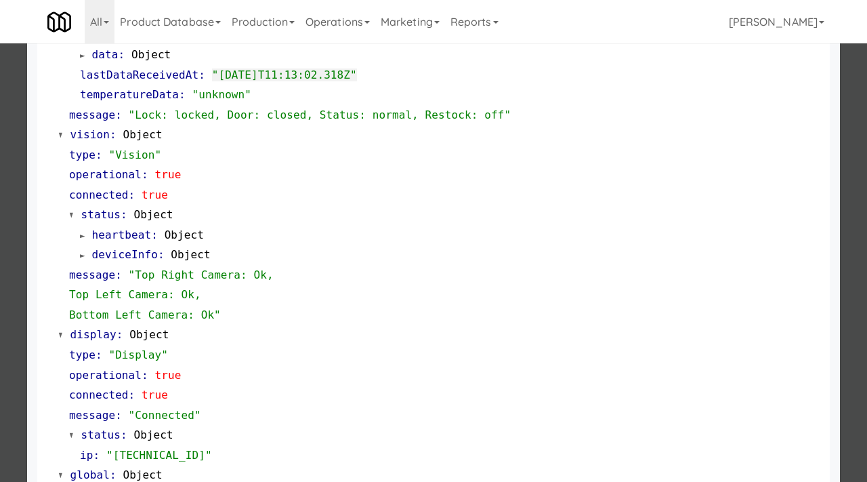
scroll to position [428, 0]
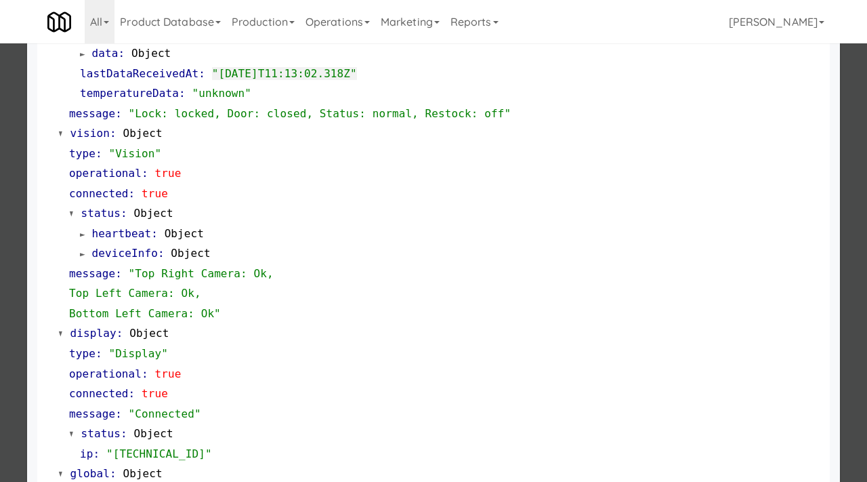
click at [0, 264] on div at bounding box center [433, 241] width 867 height 482
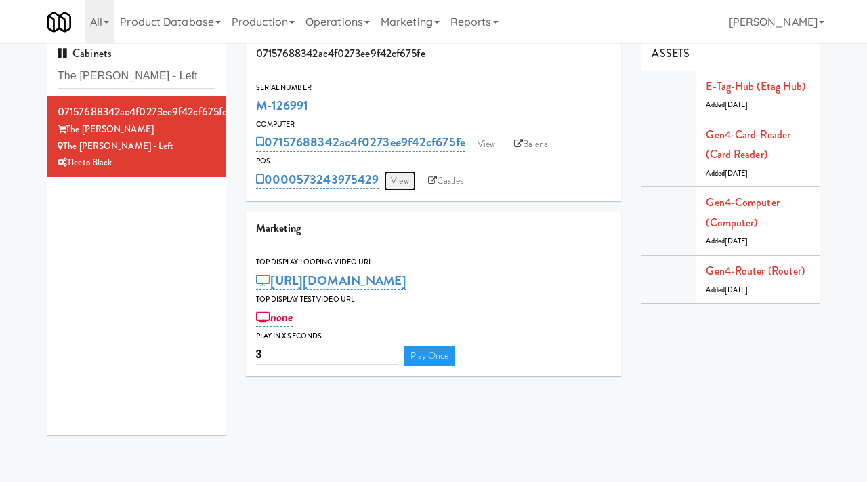
click at [396, 186] on link "View" at bounding box center [399, 181] width 31 height 20
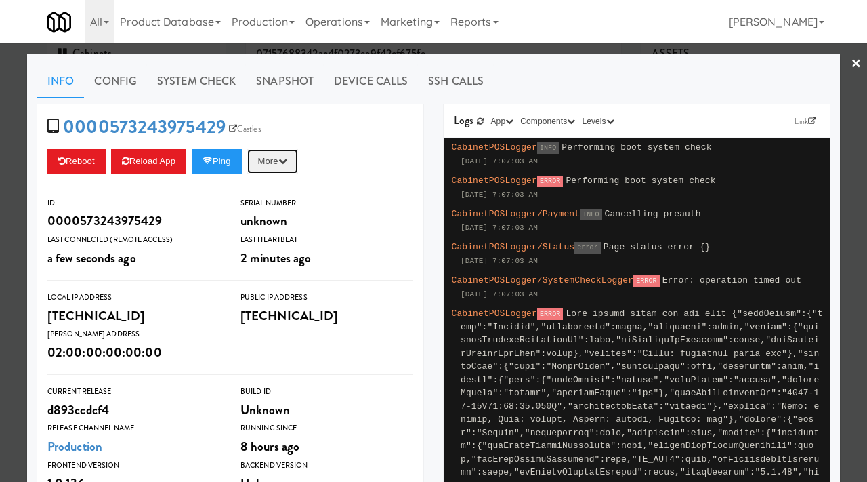
click at [287, 161] on icon "button" at bounding box center [283, 161] width 9 height 9
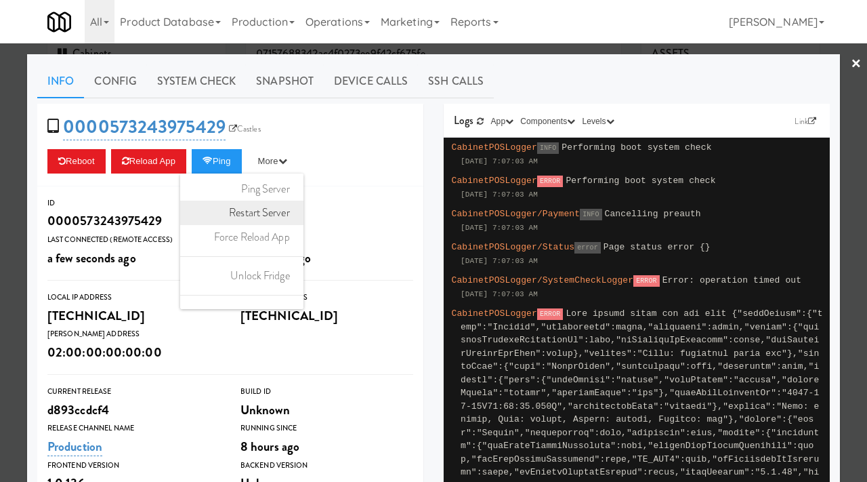
click at [275, 214] on link "Restart Server" at bounding box center [241, 213] width 123 height 24
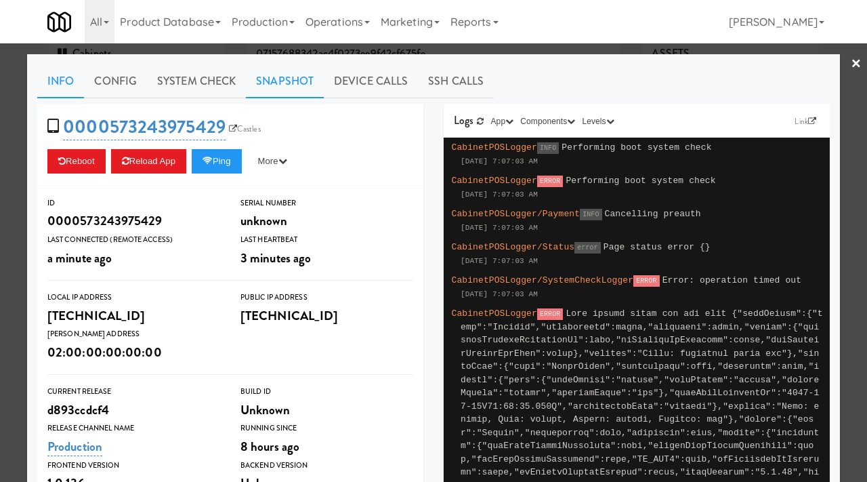
click at [280, 83] on link "Snapshot" at bounding box center [285, 81] width 78 height 34
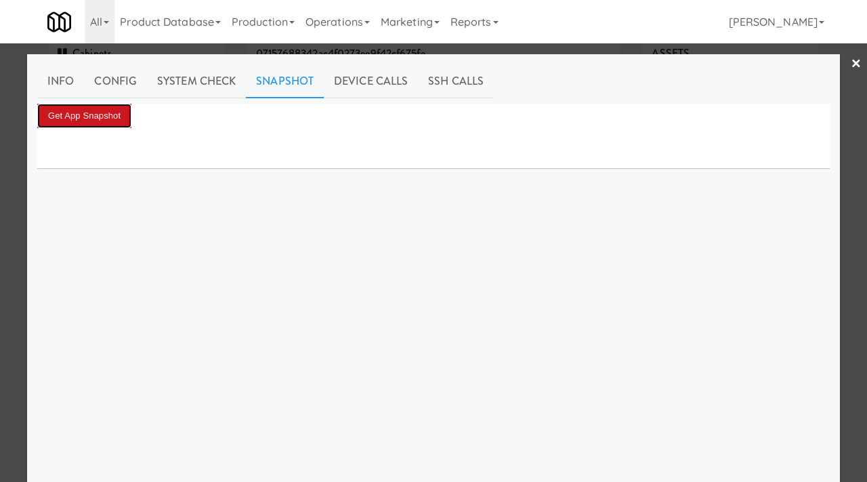
click at [91, 104] on button "Get App Snapshot" at bounding box center [84, 116] width 94 height 24
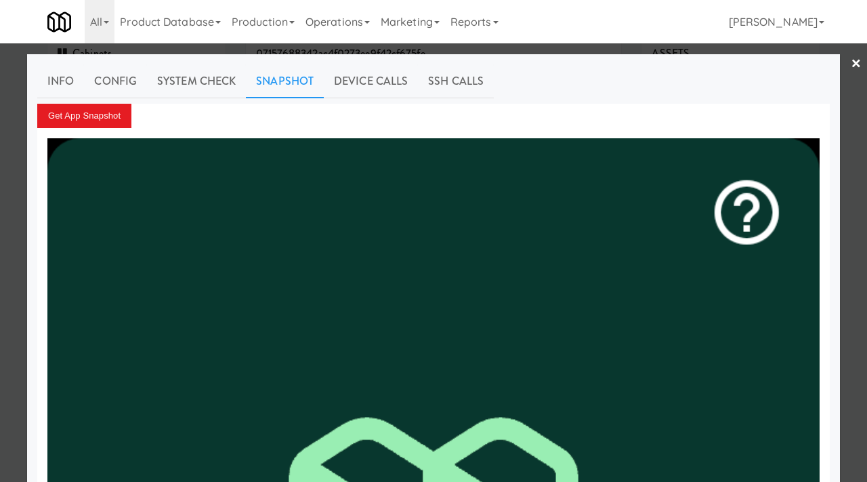
click at [57, 83] on link "Info" at bounding box center [60, 81] width 47 height 34
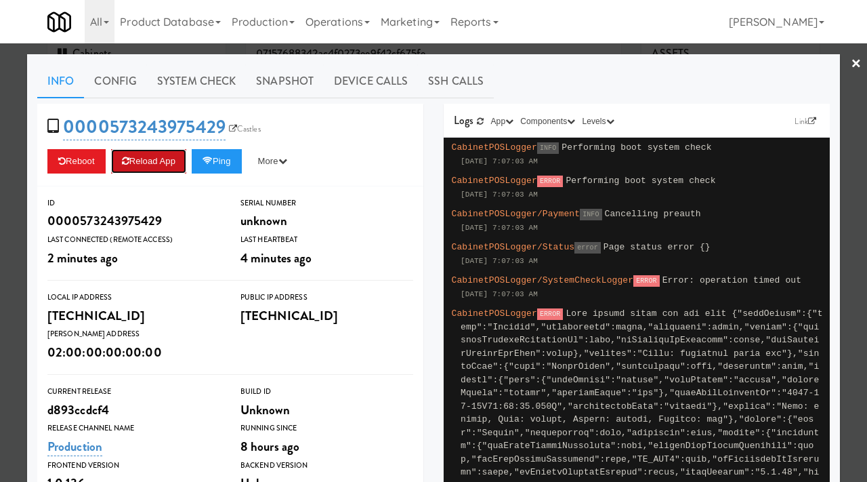
click at [153, 152] on button "Reload App" at bounding box center [148, 161] width 75 height 24
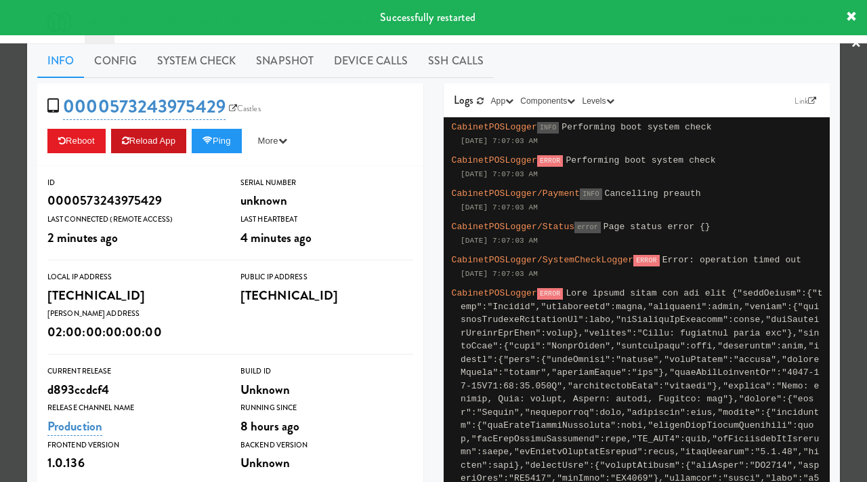
scroll to position [26, 0]
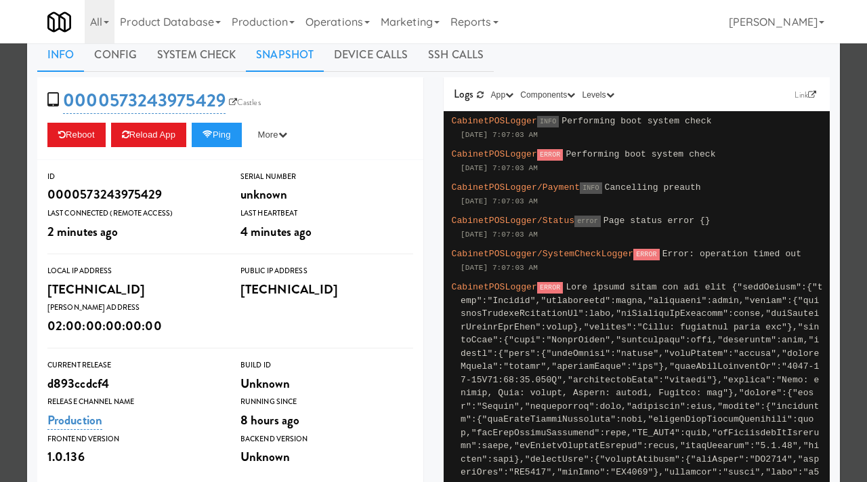
click at [285, 62] on link "Snapshot" at bounding box center [285, 55] width 78 height 34
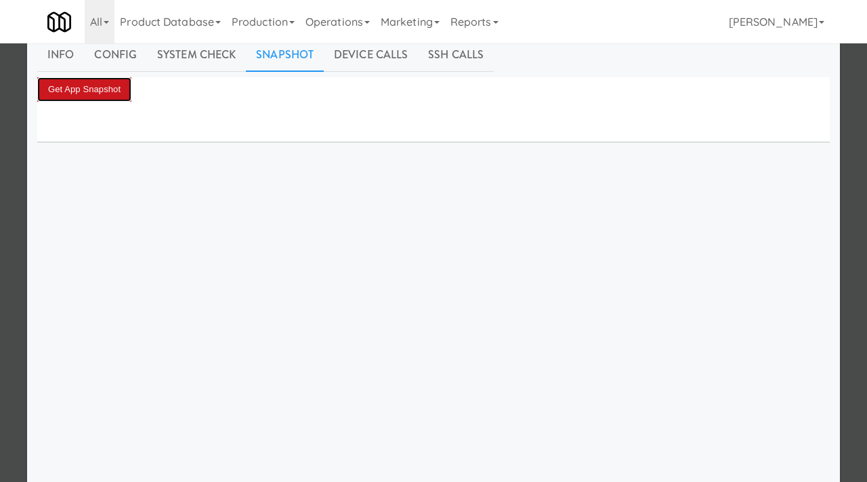
click at [95, 95] on button "Get App Snapshot" at bounding box center [84, 89] width 94 height 24
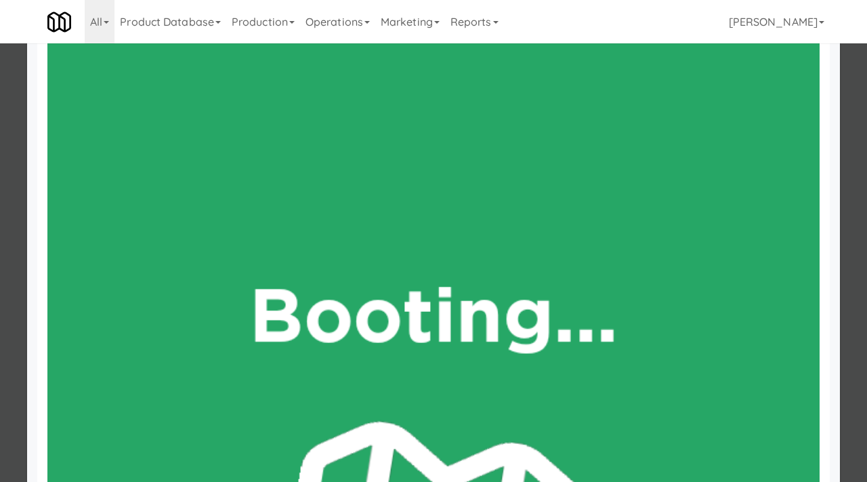
scroll to position [47, 0]
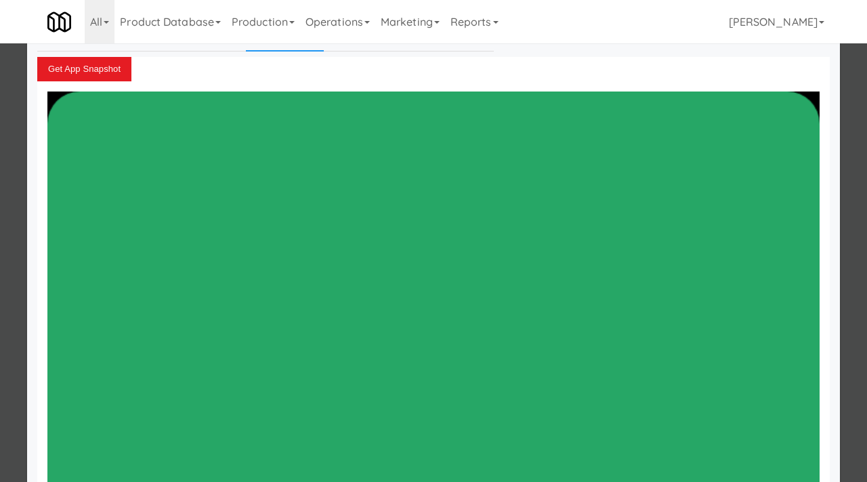
click at [0, 224] on div at bounding box center [433, 241] width 867 height 482
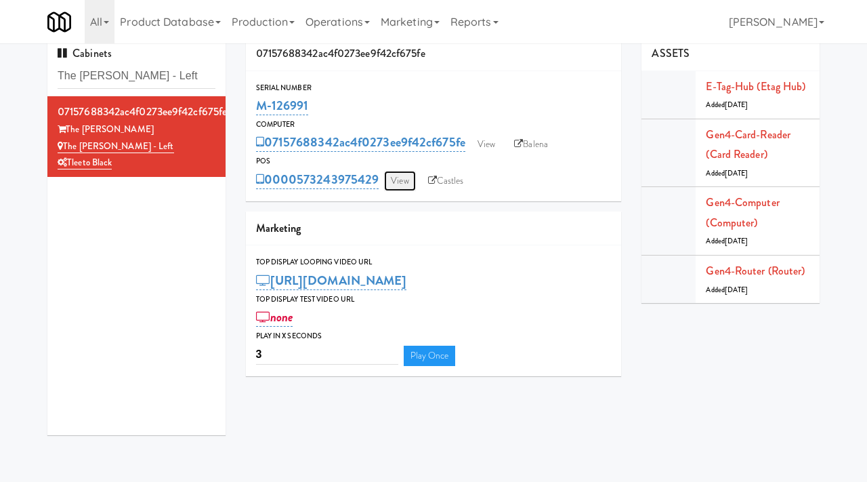
click at [401, 184] on link "View" at bounding box center [399, 181] width 31 height 20
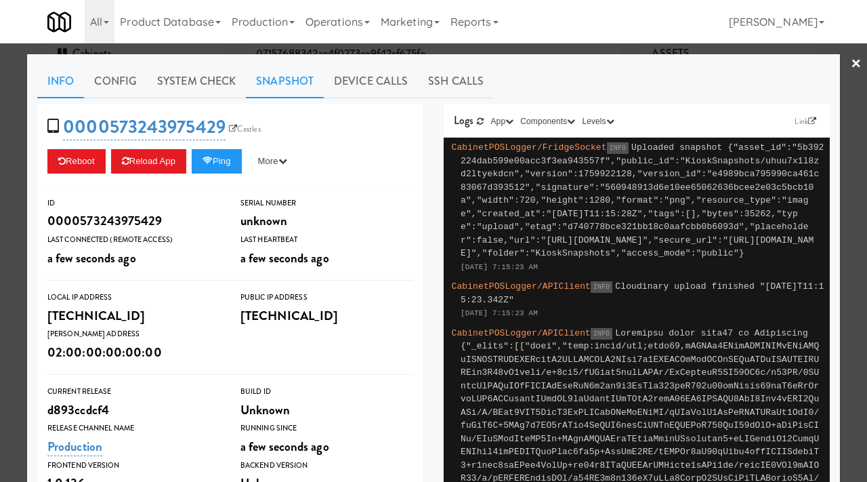
click at [301, 79] on link "Snapshot" at bounding box center [285, 81] width 78 height 34
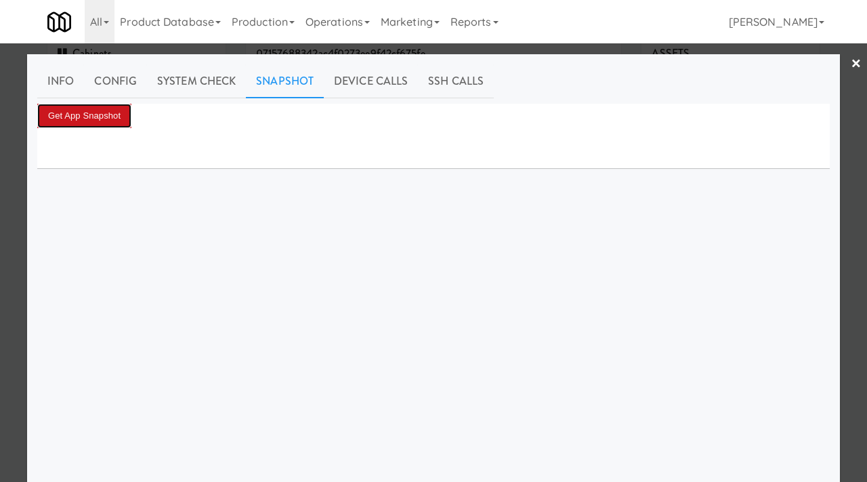
click at [120, 119] on button "Get App Snapshot" at bounding box center [84, 116] width 94 height 24
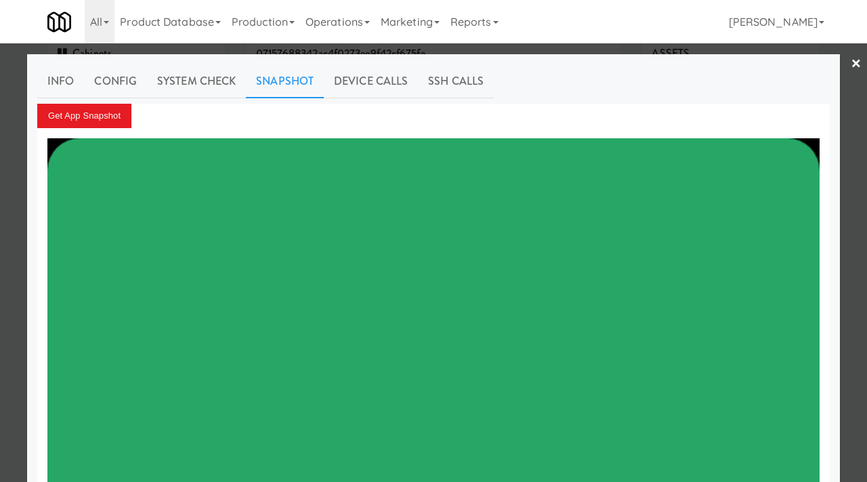
click at [0, 289] on div at bounding box center [433, 241] width 867 height 482
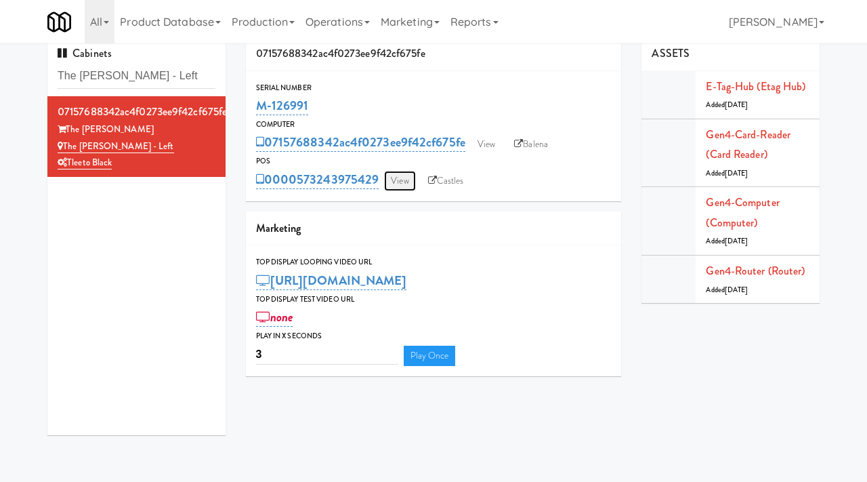
click at [404, 185] on link "View" at bounding box center [399, 181] width 31 height 20
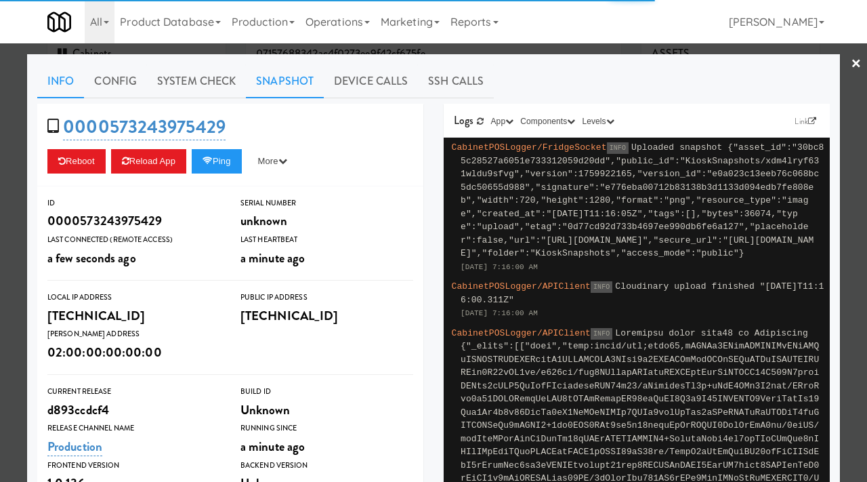
click at [293, 87] on link "Snapshot" at bounding box center [285, 81] width 78 height 34
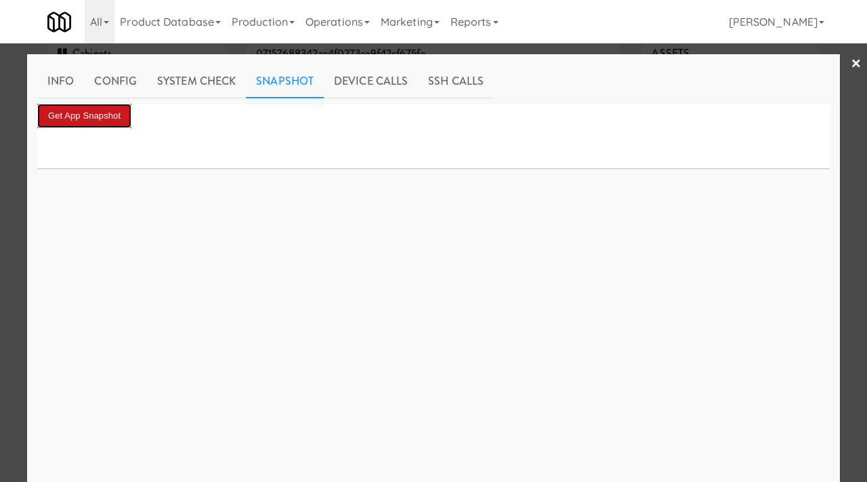
click at [86, 117] on button "Get App Snapshot" at bounding box center [84, 116] width 94 height 24
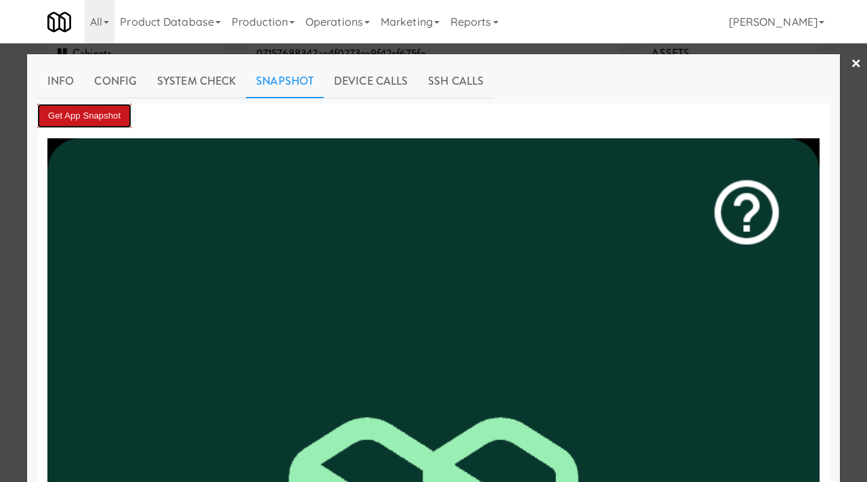
click at [117, 113] on button "Get App Snapshot" at bounding box center [84, 116] width 94 height 24
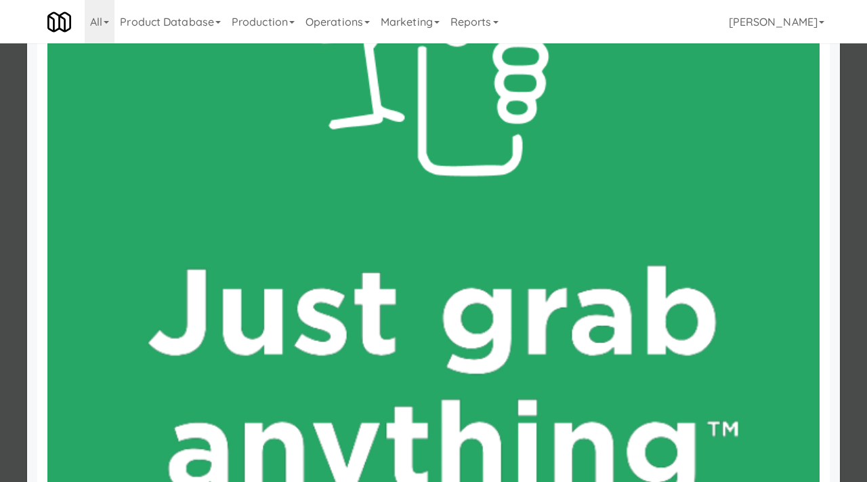
scroll to position [437, 0]
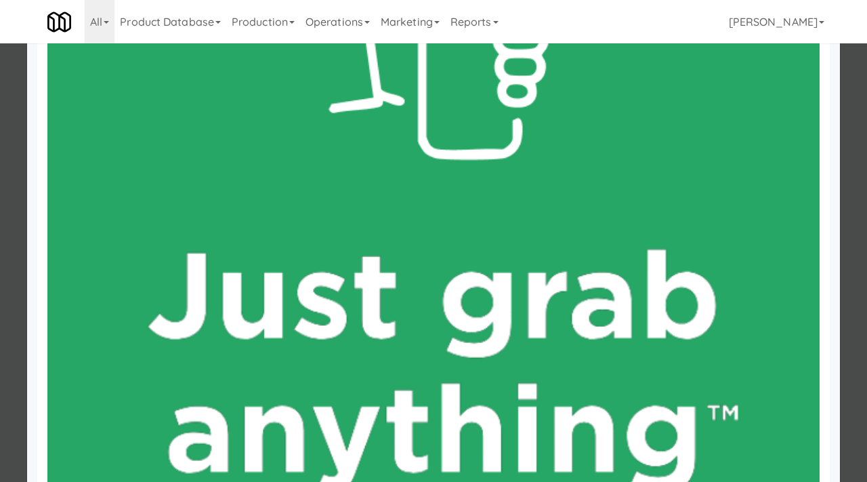
click at [0, 328] on div at bounding box center [433, 241] width 867 height 482
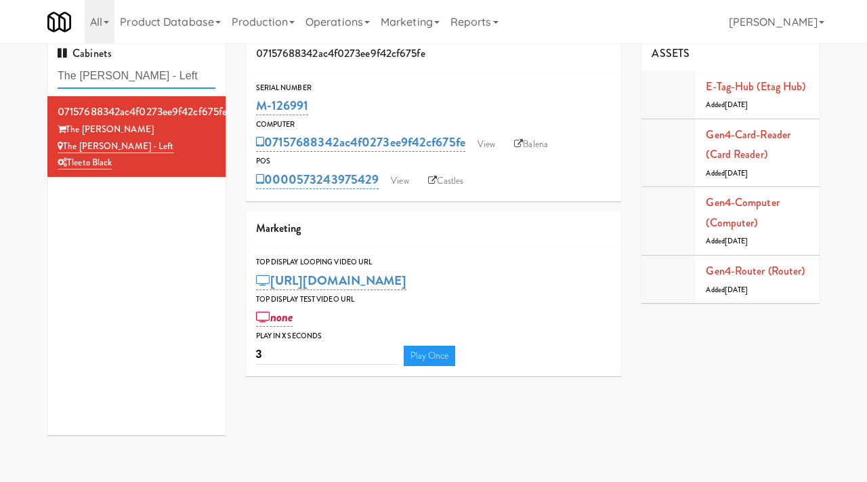
click at [173, 75] on input "The [PERSON_NAME] - Left" at bounding box center [137, 76] width 158 height 25
paste input "Metropolitan - Cooler"
type input "The Metropolitan - Cooler - Left"
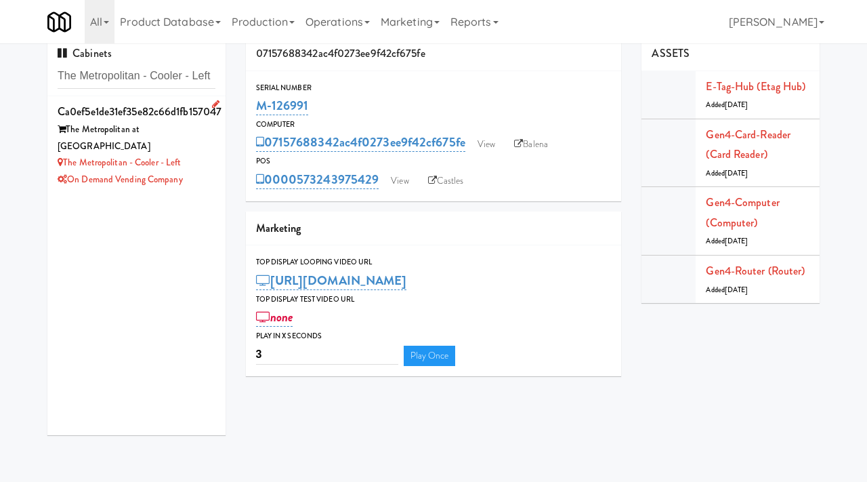
click at [195, 171] on div "On Demand Vending Company" at bounding box center [137, 179] width 158 height 17
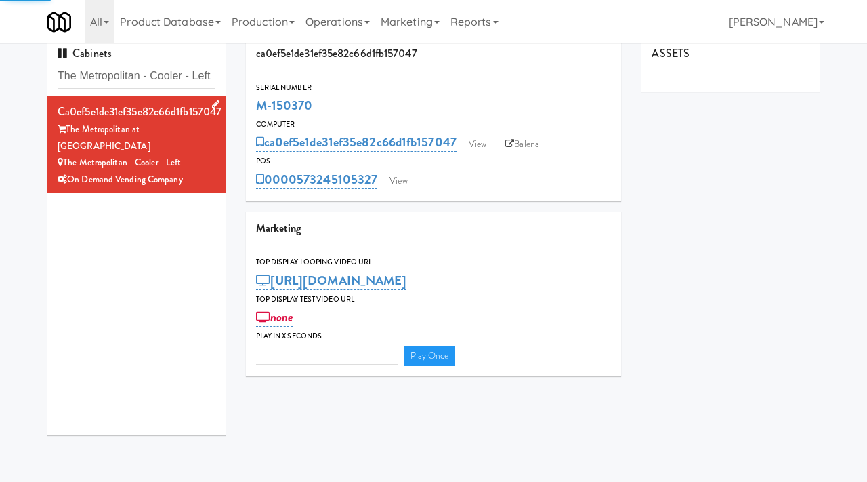
type input "3"
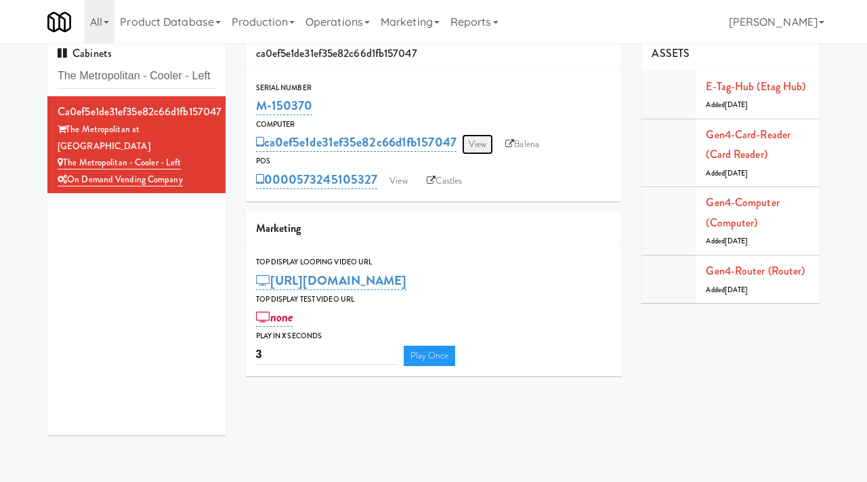
click at [483, 142] on link "View" at bounding box center [477, 144] width 31 height 20
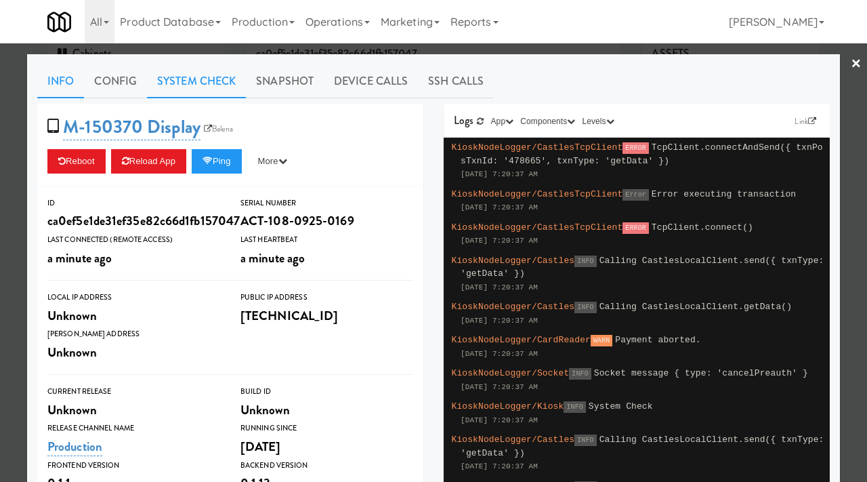
click at [199, 80] on link "System Check" at bounding box center [196, 81] width 99 height 34
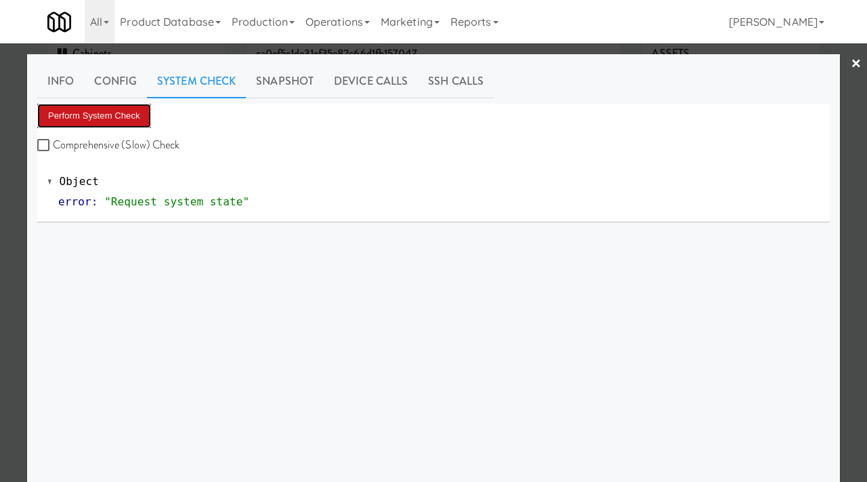
click at [114, 116] on button "Perform System Check" at bounding box center [94, 116] width 114 height 24
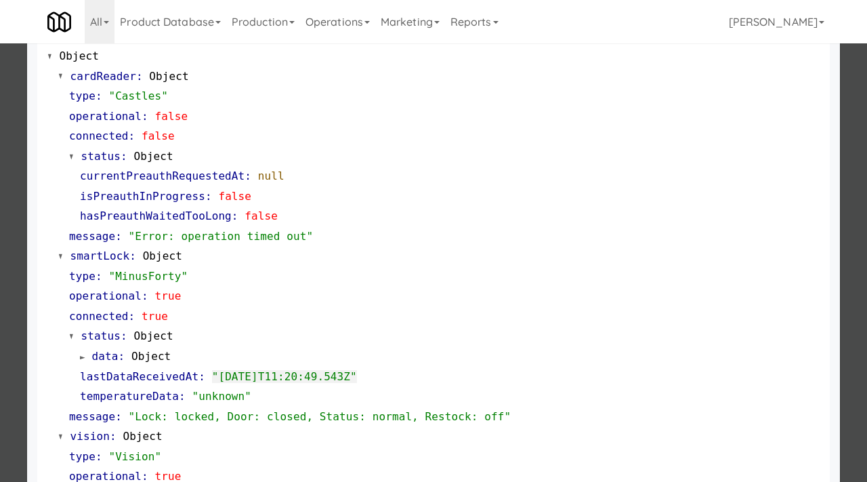
scroll to position [129, 0]
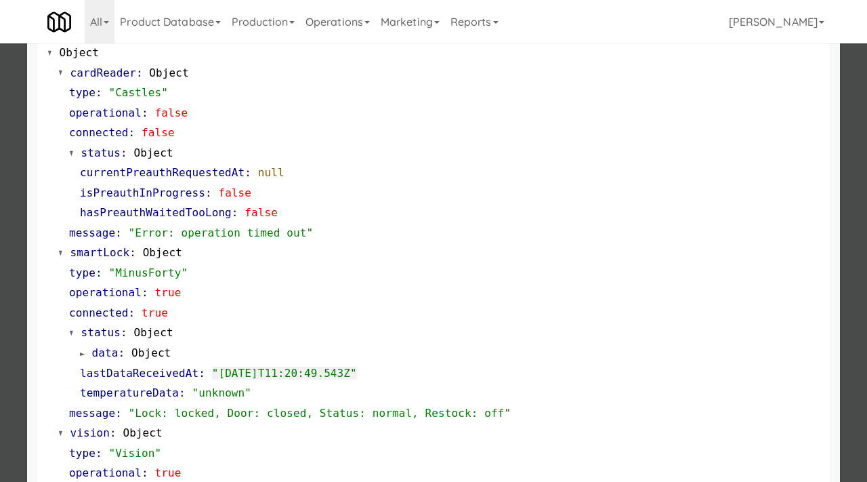
click at [0, 266] on div at bounding box center [433, 241] width 867 height 482
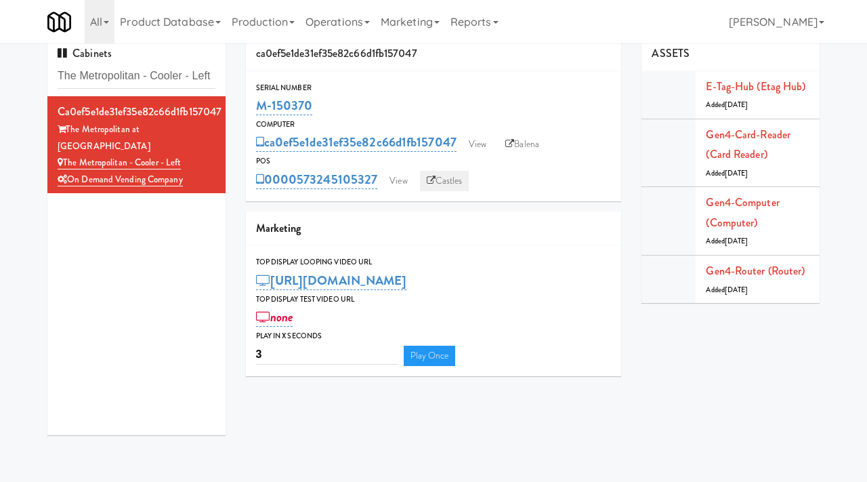
click at [450, 182] on link "Castles" at bounding box center [444, 181] width 49 height 20
drag, startPoint x: 323, startPoint y: 104, endPoint x: 253, endPoint y: 106, distance: 69.8
click at [253, 106] on div "Serial Number M-150370" at bounding box center [434, 99] width 376 height 37
copy link "M-150370"
click at [398, 185] on link "View" at bounding box center [398, 181] width 31 height 20
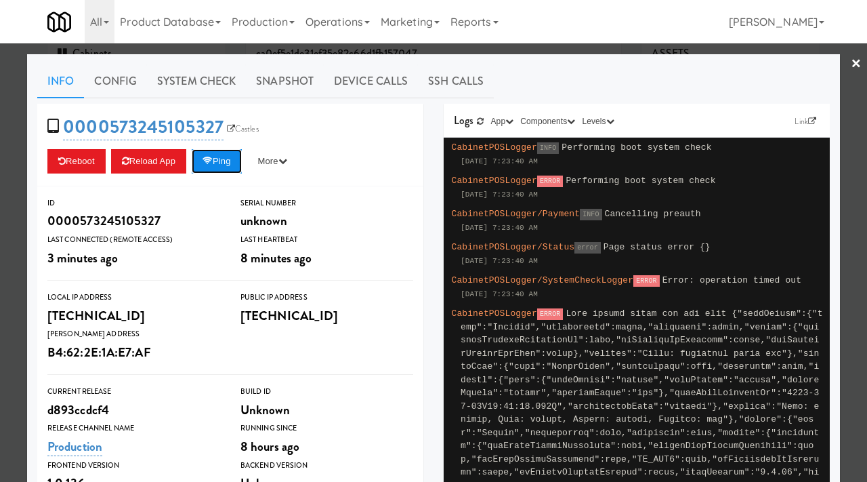
click at [230, 159] on button "Ping" at bounding box center [217, 161] width 50 height 24
click at [213, 161] on icon at bounding box center [208, 161] width 10 height 9
click at [226, 155] on button "Ping" at bounding box center [217, 161] width 50 height 24
click at [235, 169] on button "Ping" at bounding box center [217, 161] width 50 height 24
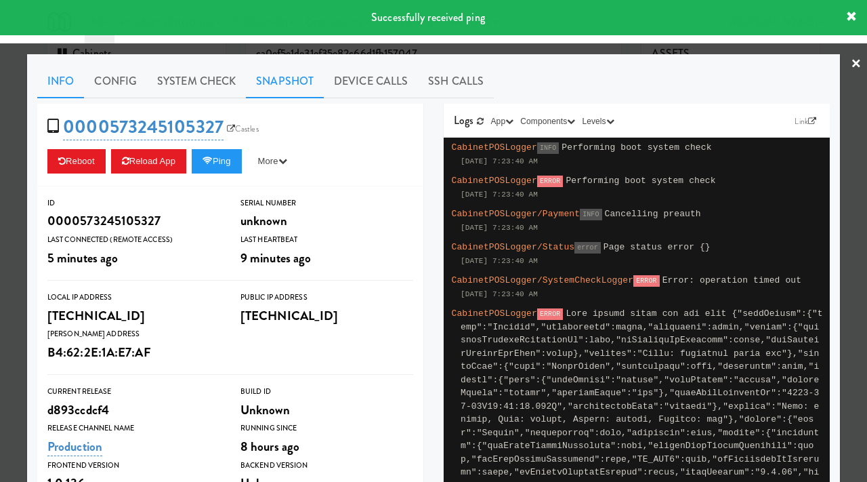
click at [270, 75] on link "Snapshot" at bounding box center [285, 81] width 78 height 34
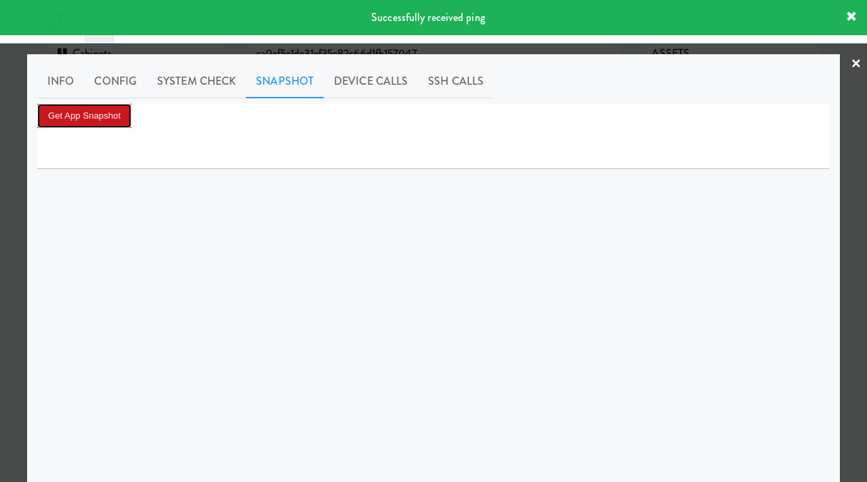
click at [116, 116] on button "Get App Snapshot" at bounding box center [84, 116] width 94 height 24
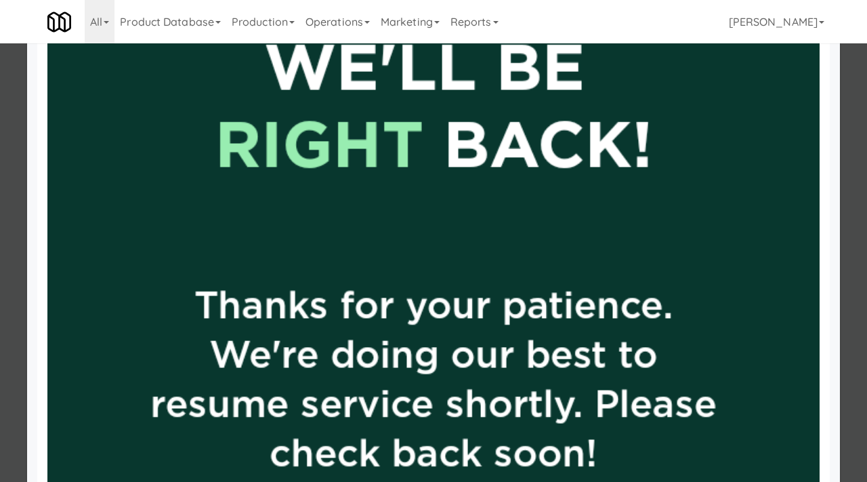
scroll to position [738, 0]
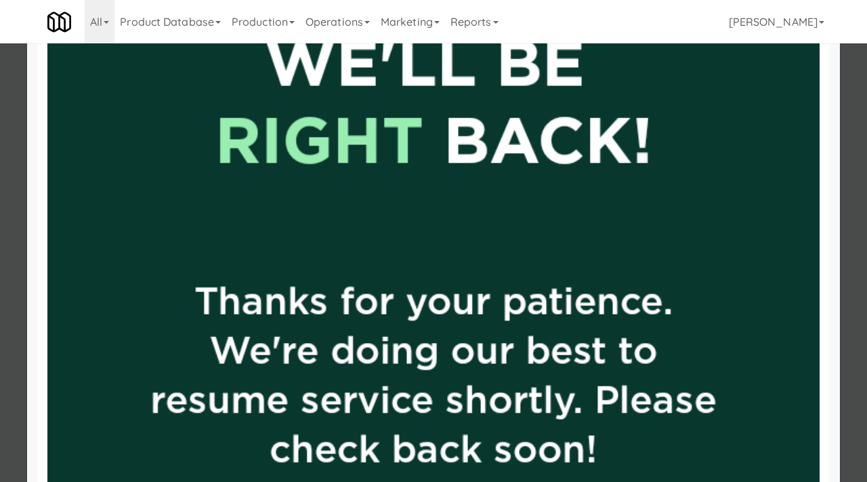
click at [3, 142] on div at bounding box center [433, 241] width 867 height 482
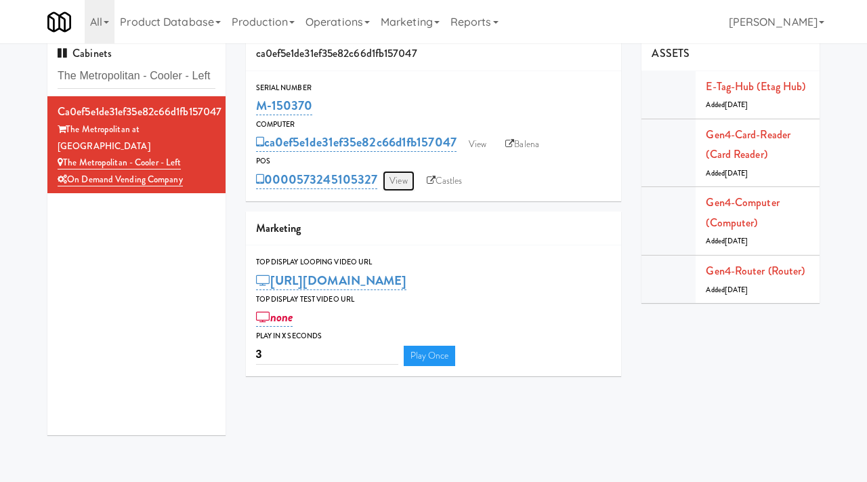
click at [401, 176] on link "View" at bounding box center [398, 181] width 31 height 20
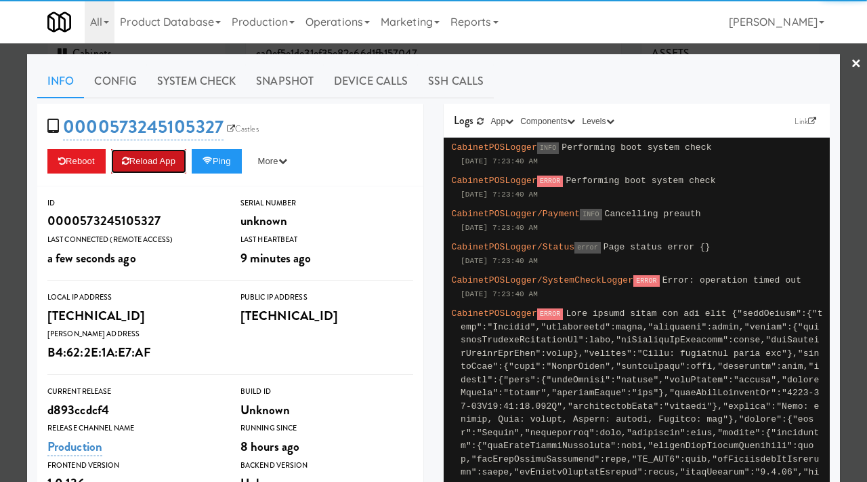
click at [142, 162] on button "Reload App" at bounding box center [148, 161] width 75 height 24
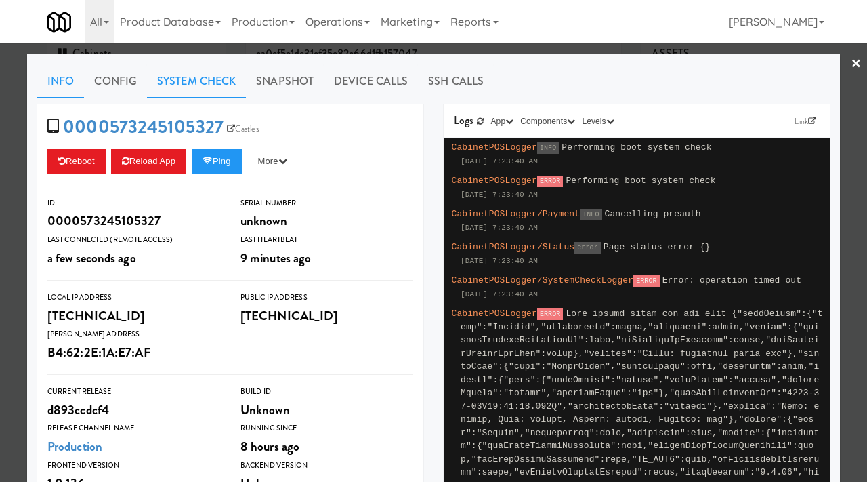
click at [225, 82] on link "System Check" at bounding box center [196, 81] width 99 height 34
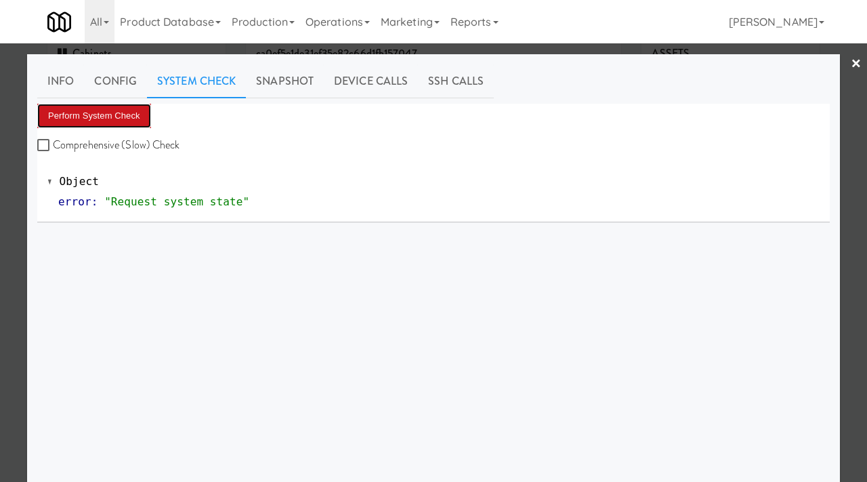
click at [136, 108] on button "Perform System Check" at bounding box center [94, 116] width 114 height 24
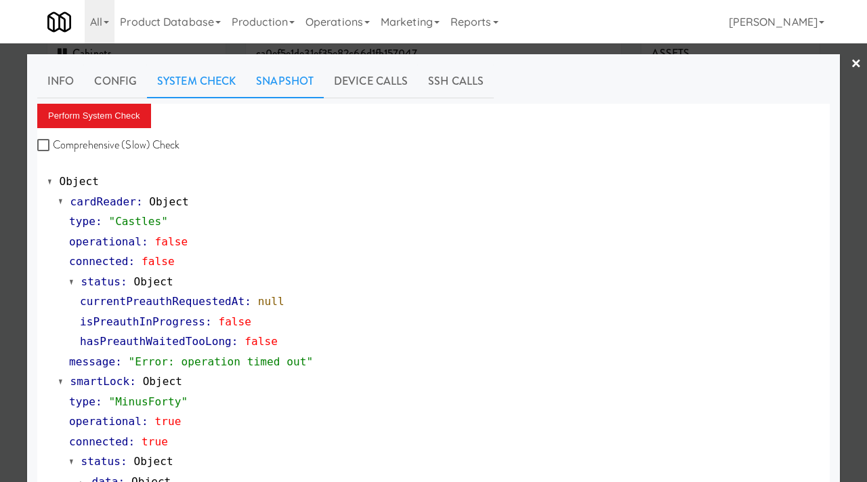
click at [289, 77] on link "Snapshot" at bounding box center [285, 81] width 78 height 34
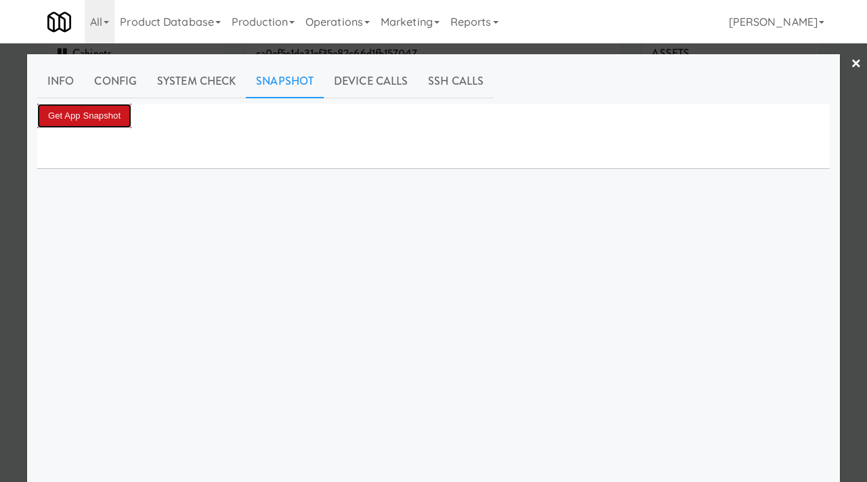
click at [89, 107] on button "Get App Snapshot" at bounding box center [84, 116] width 94 height 24
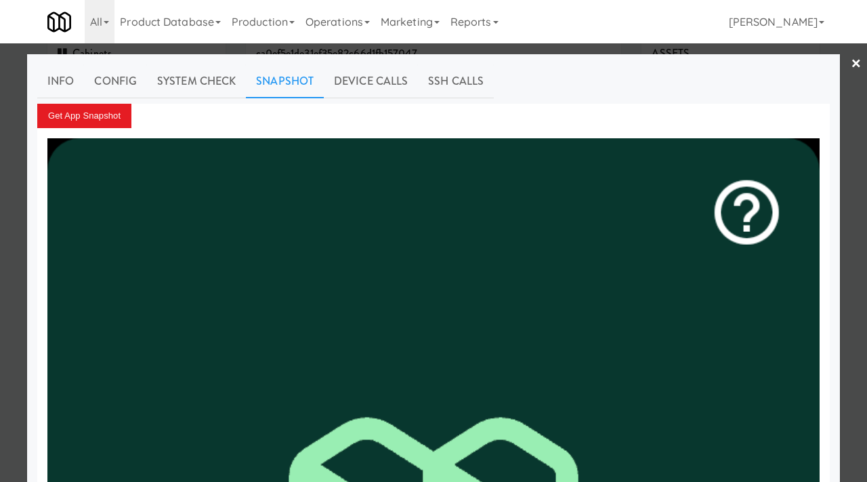
click at [0, 211] on div at bounding box center [433, 241] width 867 height 482
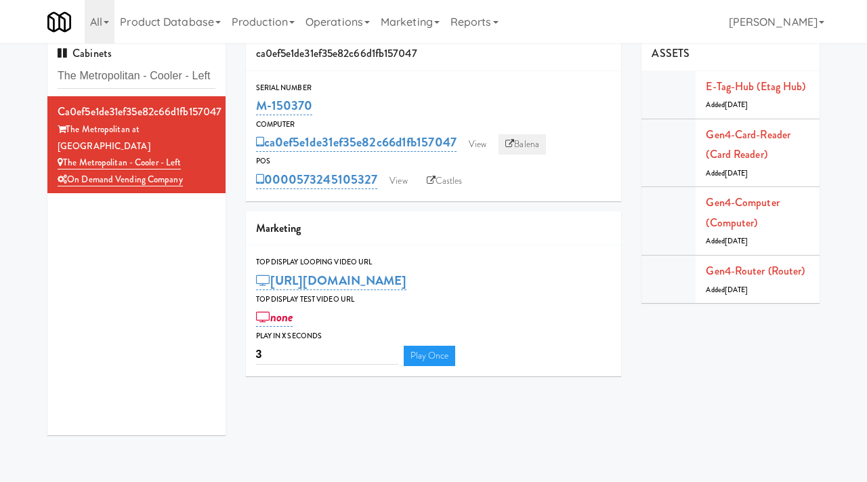
click at [531, 147] on link "Balena" at bounding box center [522, 144] width 47 height 20
click at [402, 182] on link "View" at bounding box center [398, 181] width 31 height 20
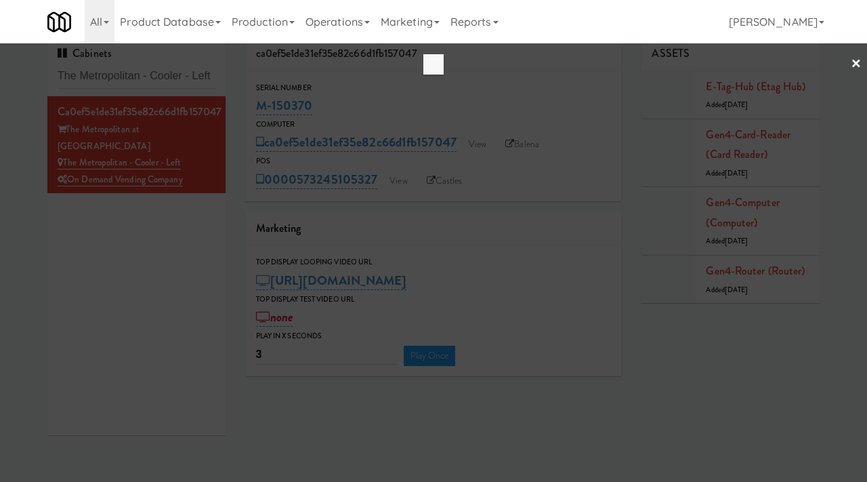
click at [470, 144] on div at bounding box center [433, 241] width 867 height 482
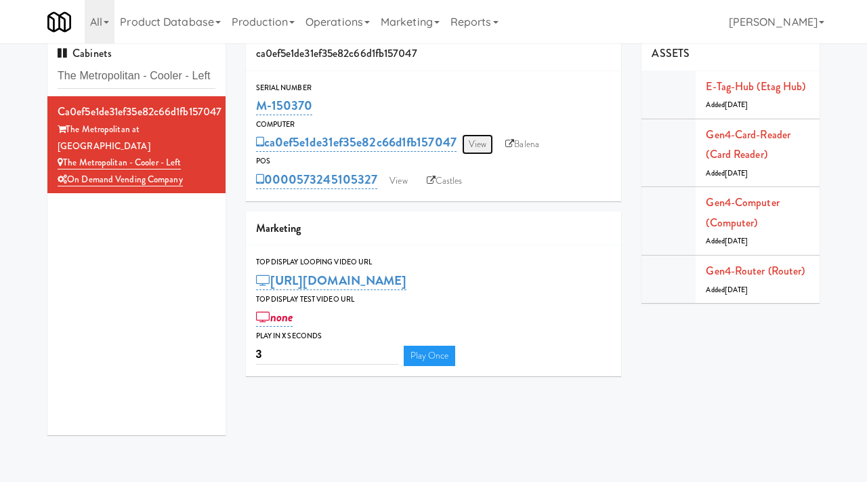
click at [470, 143] on link "View" at bounding box center [477, 144] width 31 height 20
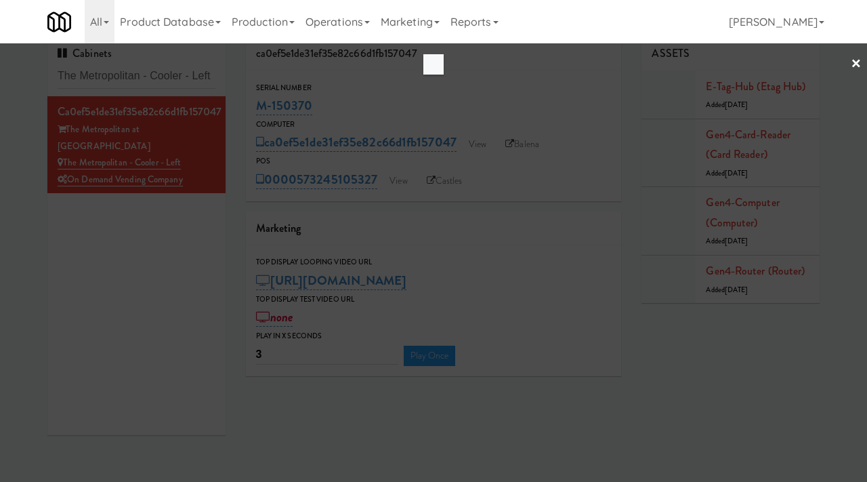
click at [136, 246] on div at bounding box center [433, 241] width 867 height 482
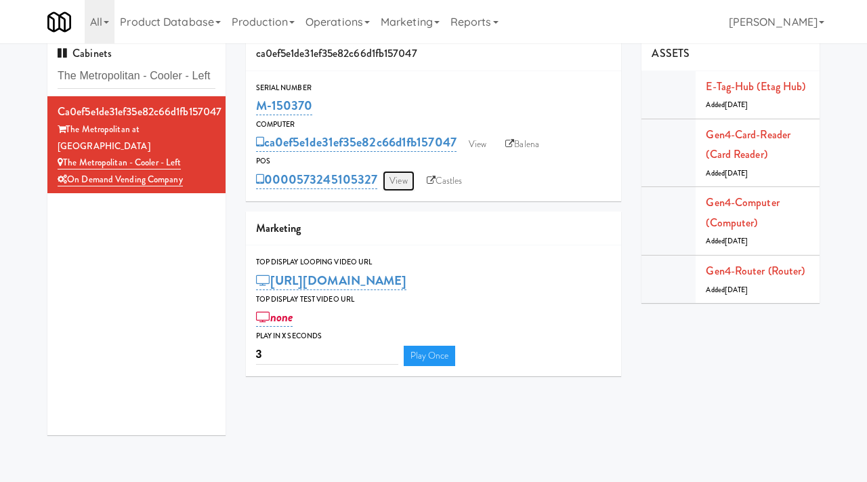
click at [405, 181] on link "View" at bounding box center [398, 181] width 31 height 20
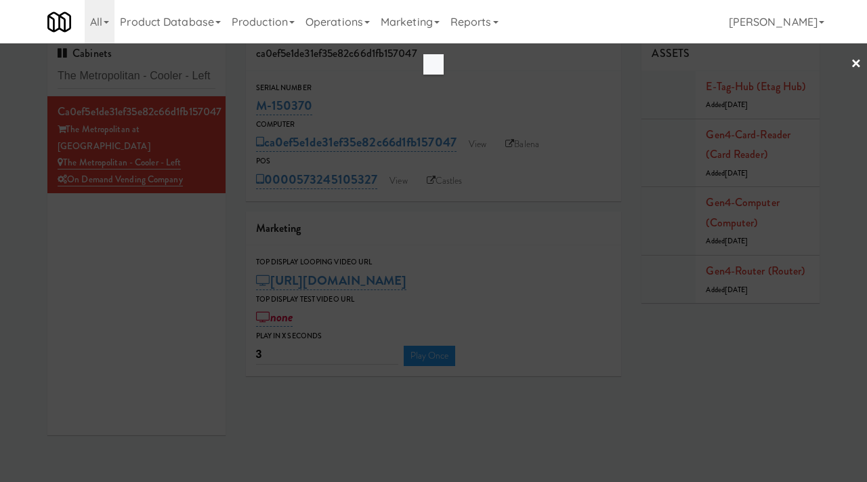
click at [491, 111] on div at bounding box center [433, 241] width 867 height 482
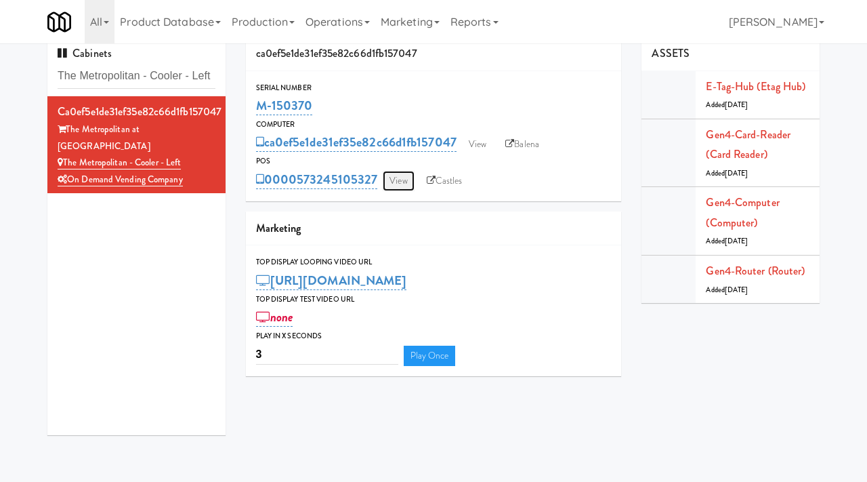
click at [400, 176] on link "View" at bounding box center [398, 181] width 31 height 20
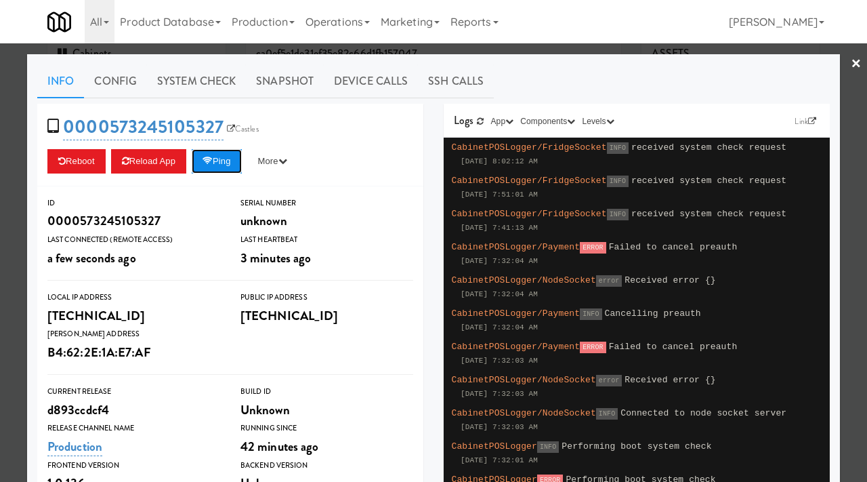
click at [227, 171] on button "Ping" at bounding box center [217, 161] width 50 height 24
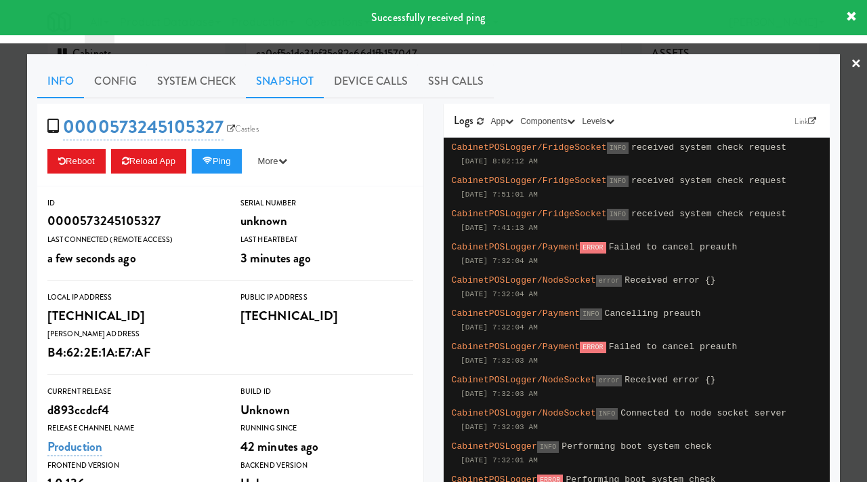
click at [293, 74] on link "Snapshot" at bounding box center [285, 81] width 78 height 34
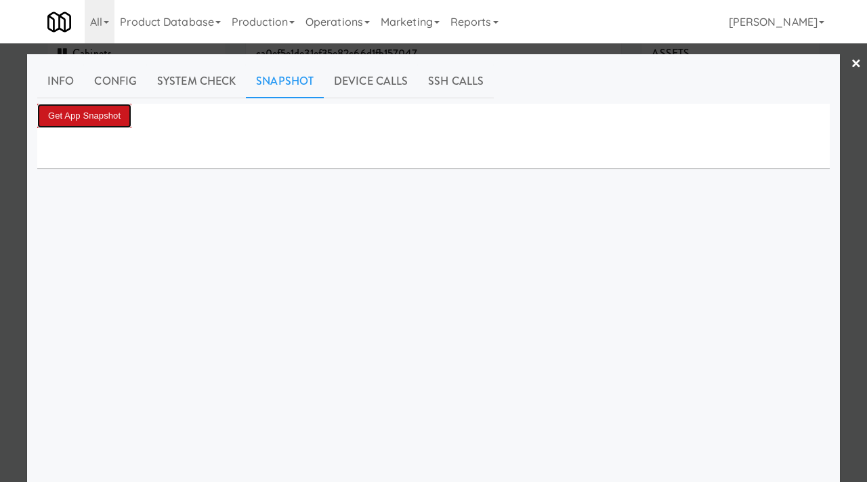
click at [101, 107] on button "Get App Snapshot" at bounding box center [84, 116] width 94 height 24
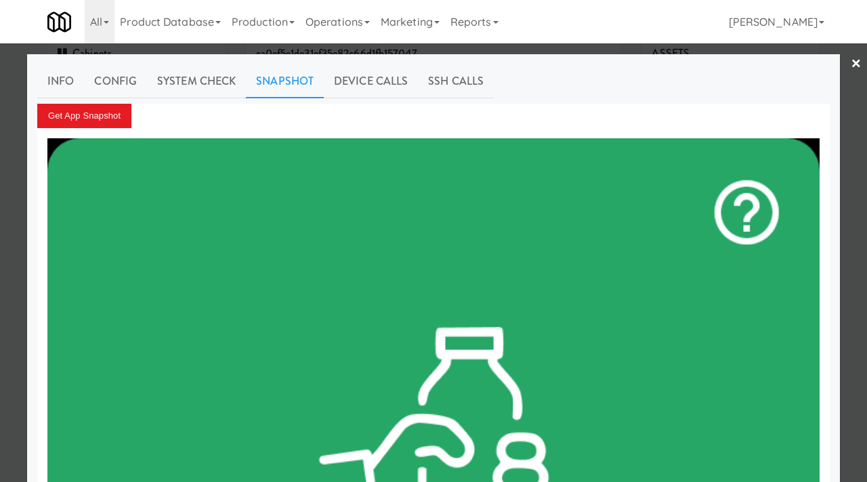
click at [0, 155] on div at bounding box center [433, 241] width 867 height 482
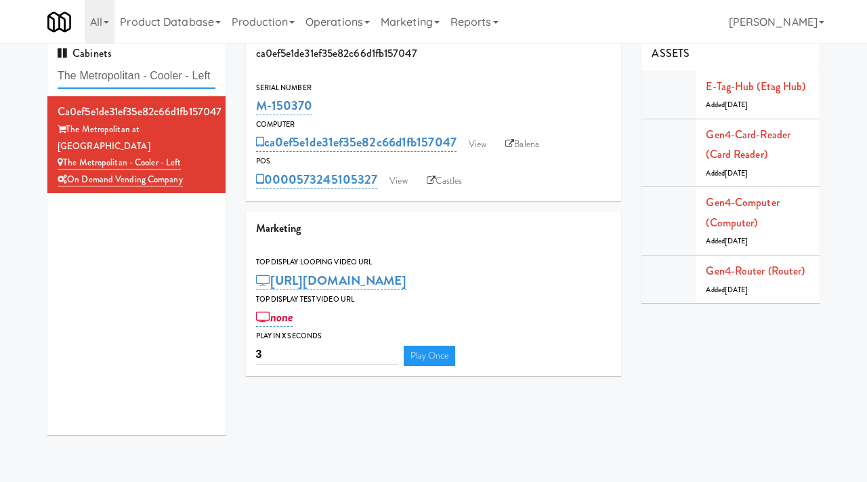
click at [150, 83] on input "The Metropolitan - Cooler - Left" at bounding box center [137, 76] width 158 height 25
click at [144, 77] on input "The Metropolitan - Cooler - Left" at bounding box center [137, 76] width 158 height 25
paste input "Couture Cooler"
type input "Couture Cooler"
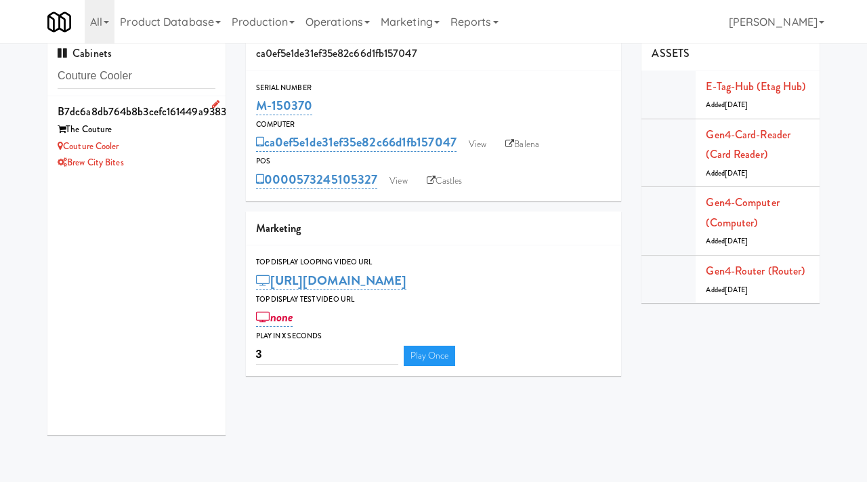
click at [179, 152] on div "Couture Cooler" at bounding box center [137, 146] width 158 height 17
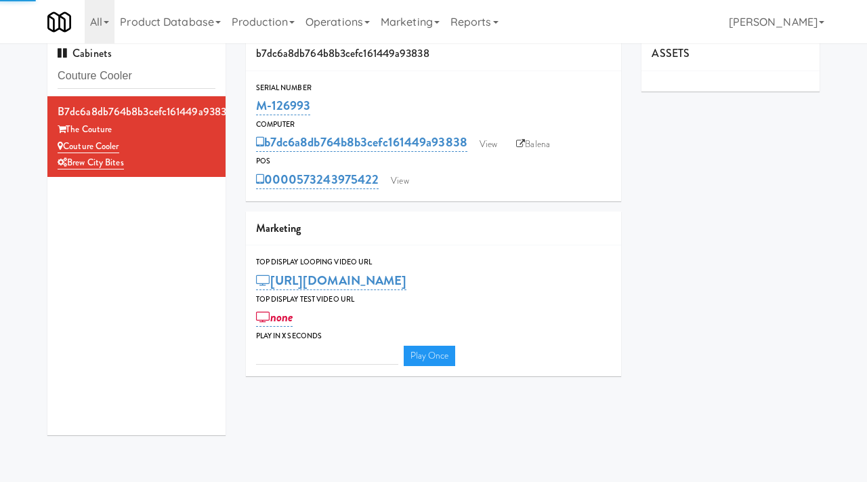
type input "3"
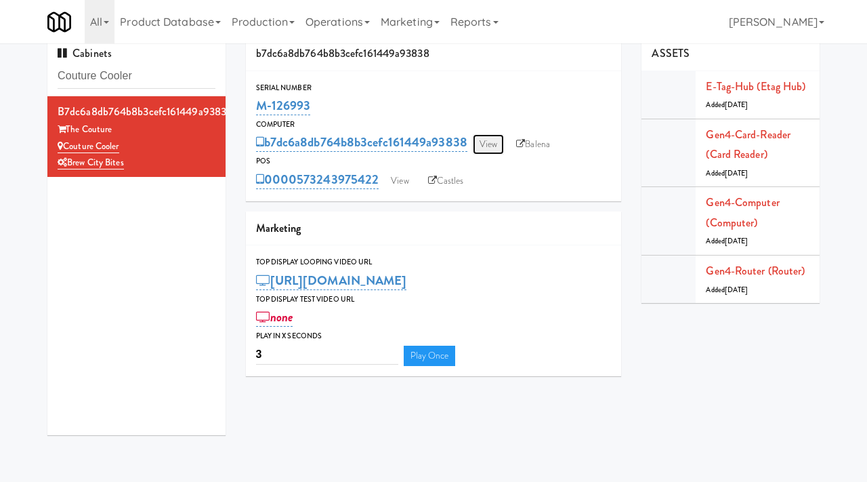
click at [491, 136] on link "View" at bounding box center [488, 144] width 31 height 20
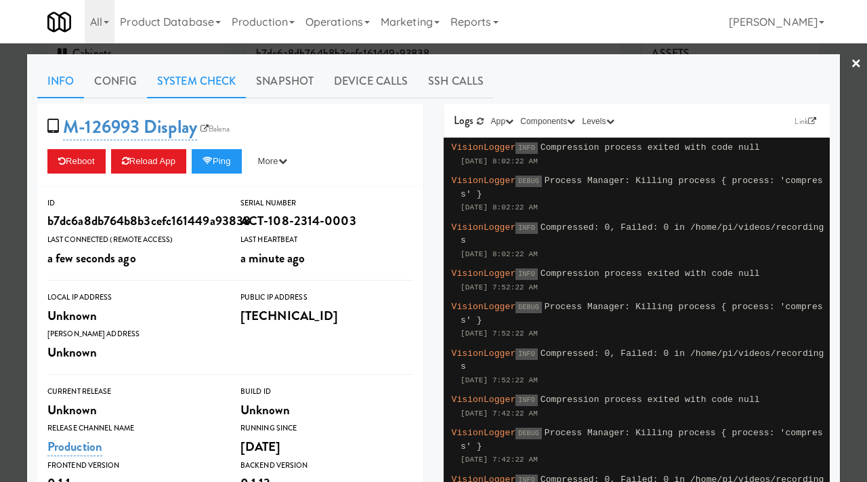
click at [212, 87] on link "System Check" at bounding box center [196, 81] width 99 height 34
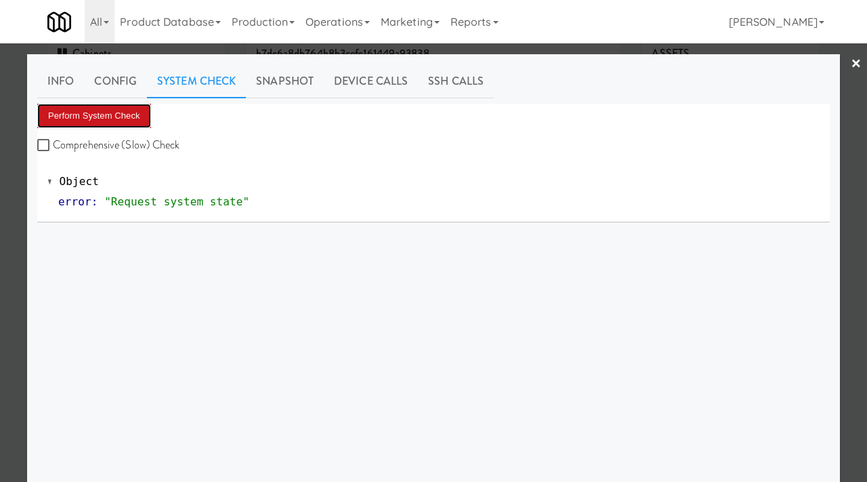
click at [118, 108] on button "Perform System Check" at bounding box center [94, 116] width 114 height 24
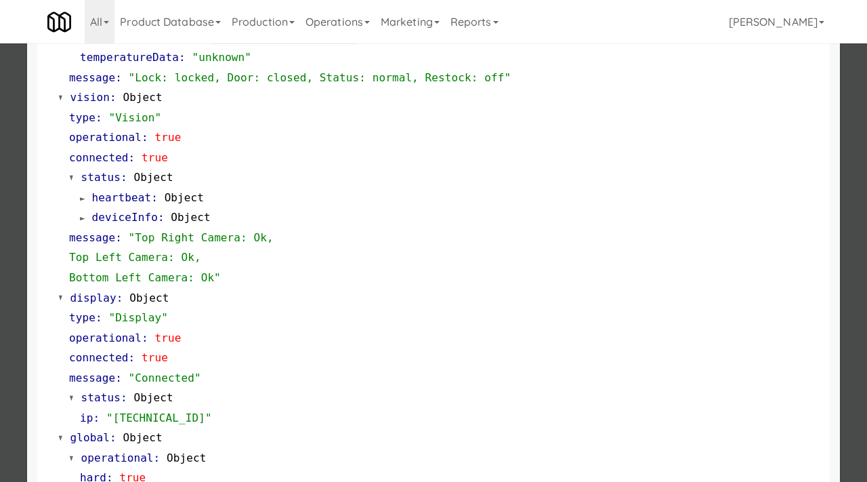
scroll to position [590, 0]
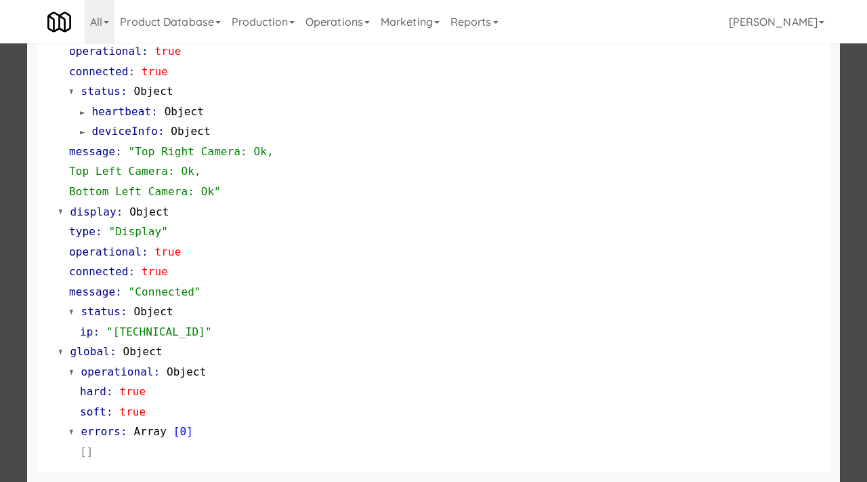
click at [0, 243] on div at bounding box center [433, 241] width 867 height 482
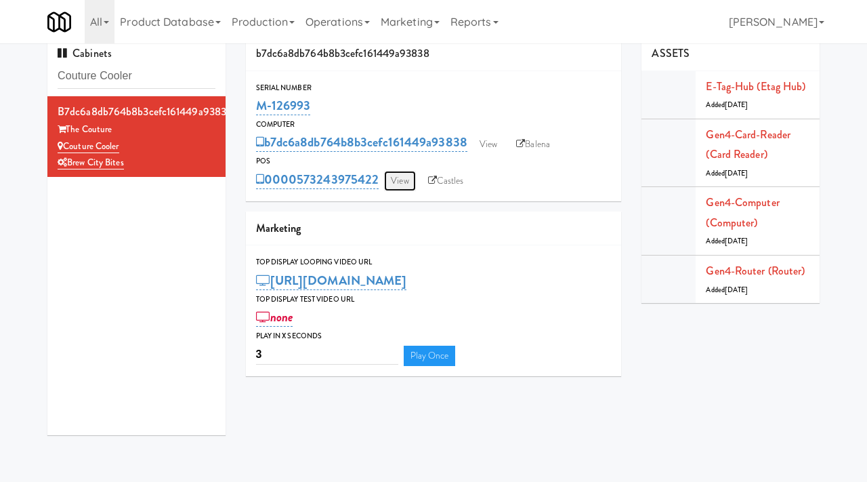
click at [392, 173] on link "View" at bounding box center [399, 181] width 31 height 20
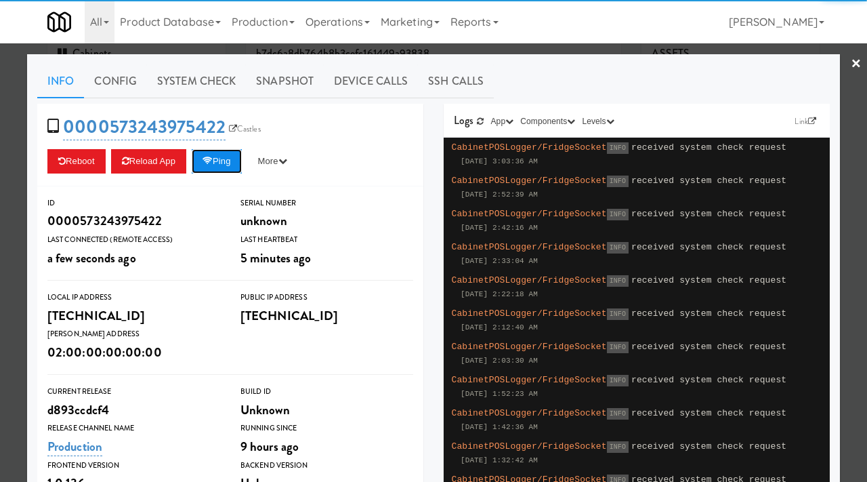
click at [224, 163] on button "Ping" at bounding box center [217, 161] width 50 height 24
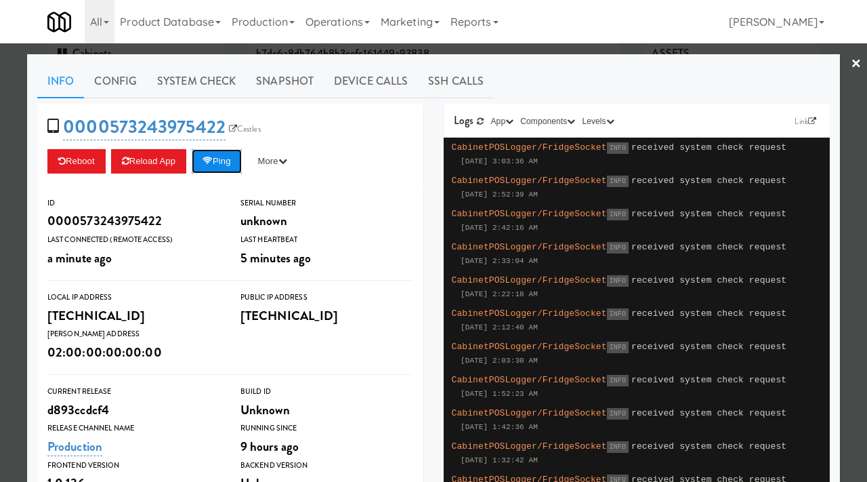
click at [222, 161] on button "Ping" at bounding box center [217, 161] width 50 height 24
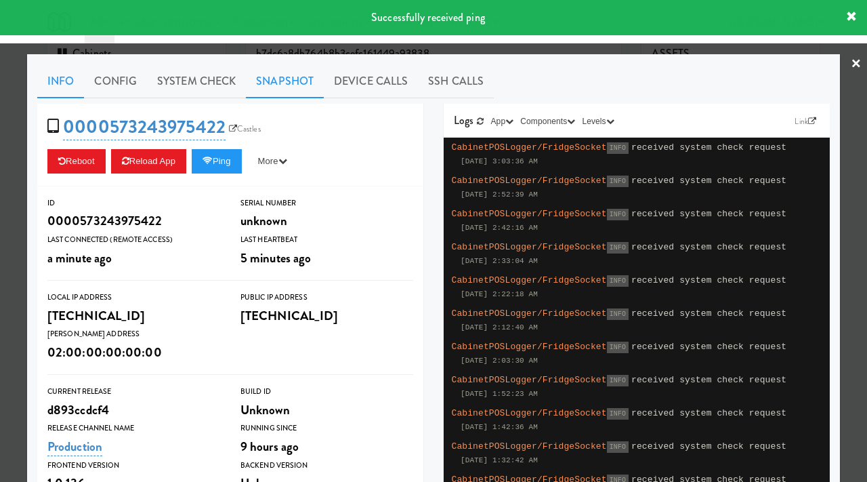
click at [287, 83] on link "Snapshot" at bounding box center [285, 81] width 78 height 34
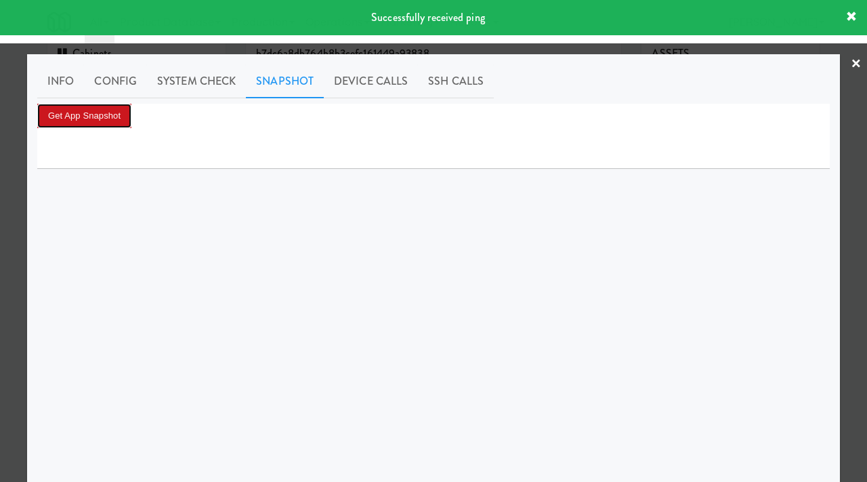
click at [77, 107] on button "Get App Snapshot" at bounding box center [84, 116] width 94 height 24
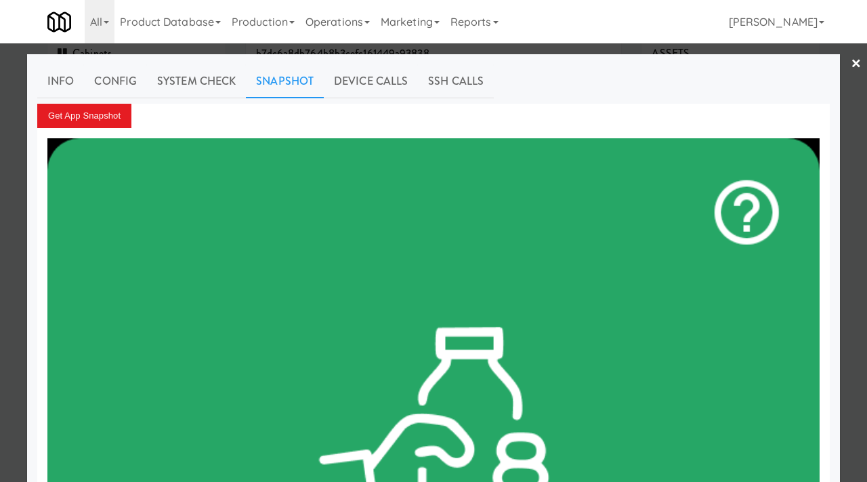
click at [0, 224] on div at bounding box center [433, 241] width 867 height 482
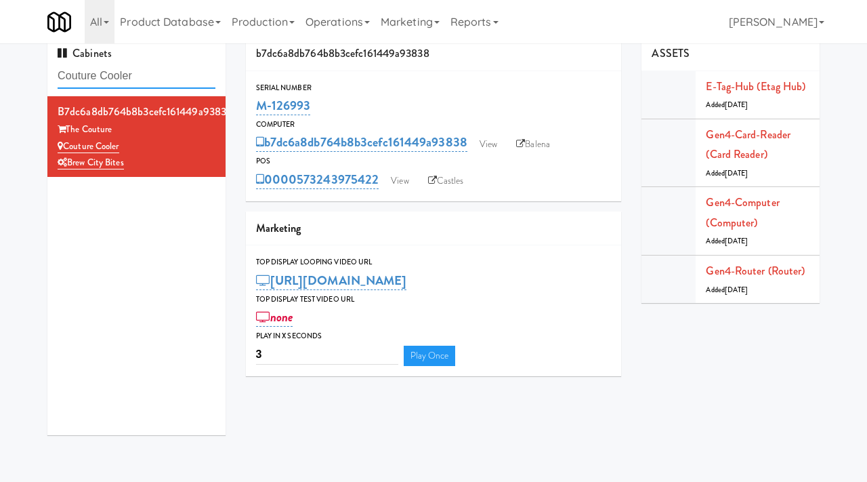
click at [161, 75] on input "Couture Cooler" at bounding box center [137, 76] width 158 height 25
paste input "Oasis -"
type input "Oasis - Cooler"
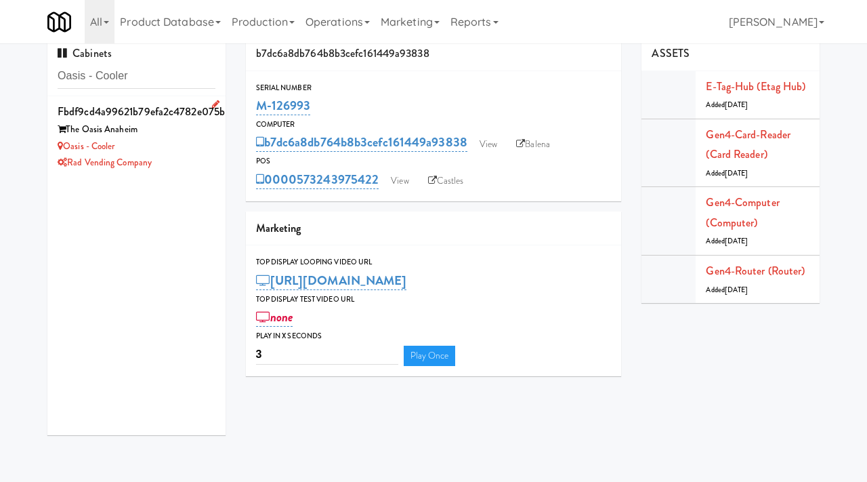
click at [169, 144] on div "Oasis - Cooler" at bounding box center [137, 146] width 158 height 17
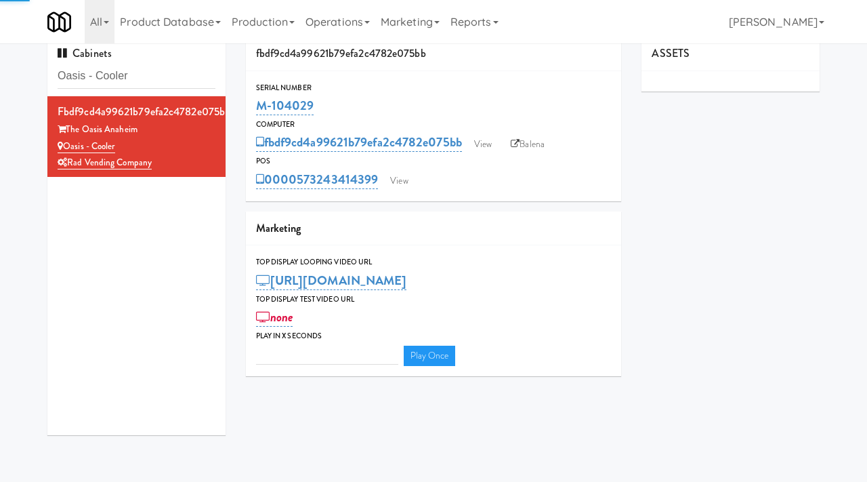
type input "3"
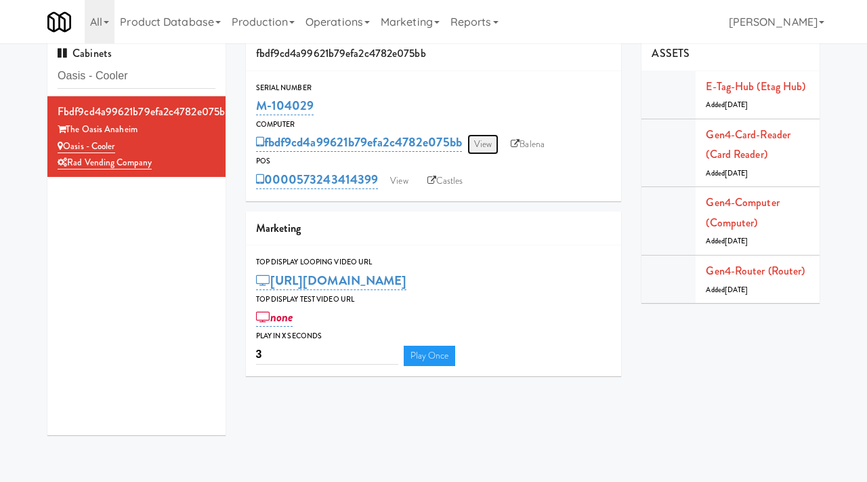
click at [499, 142] on link "View" at bounding box center [483, 144] width 31 height 20
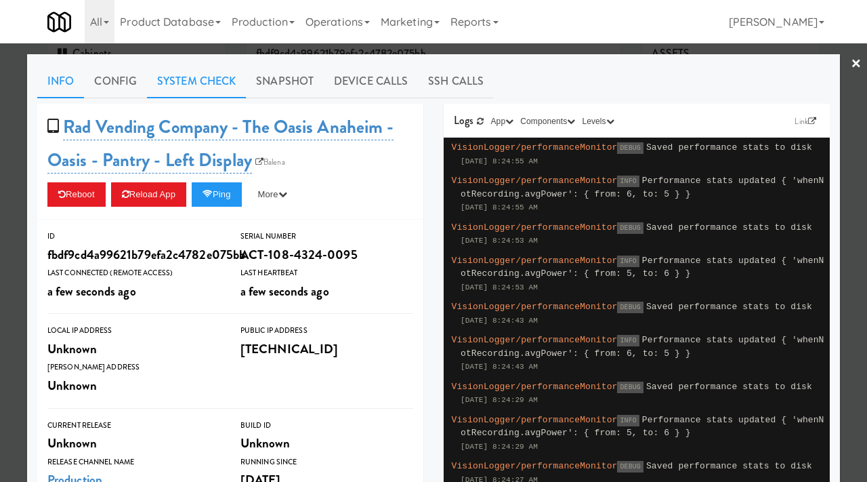
click at [197, 70] on link "System Check" at bounding box center [196, 81] width 99 height 34
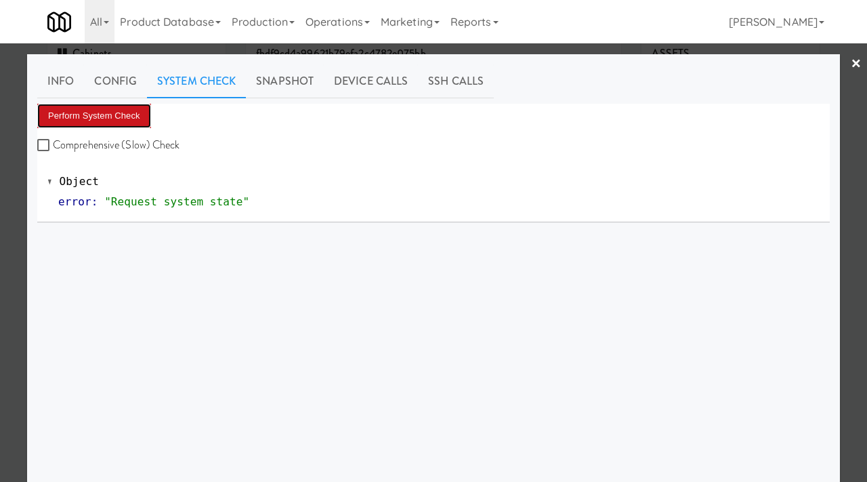
click at [88, 116] on button "Perform System Check" at bounding box center [94, 116] width 114 height 24
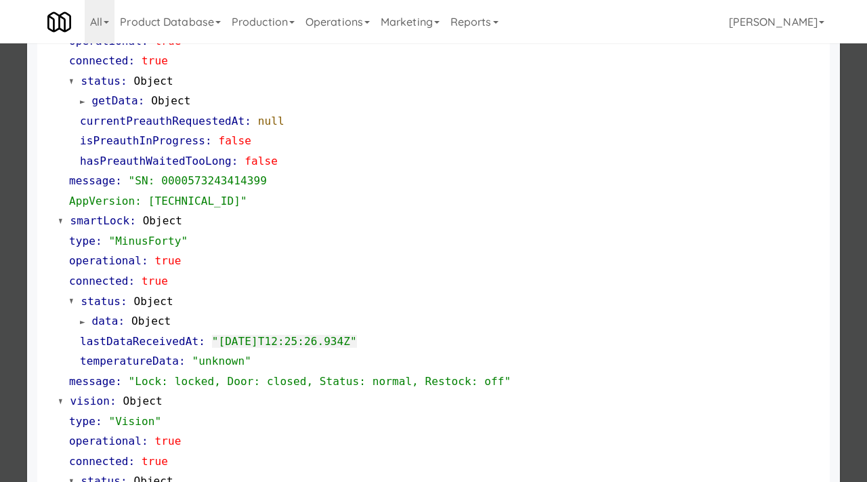
scroll to position [194, 0]
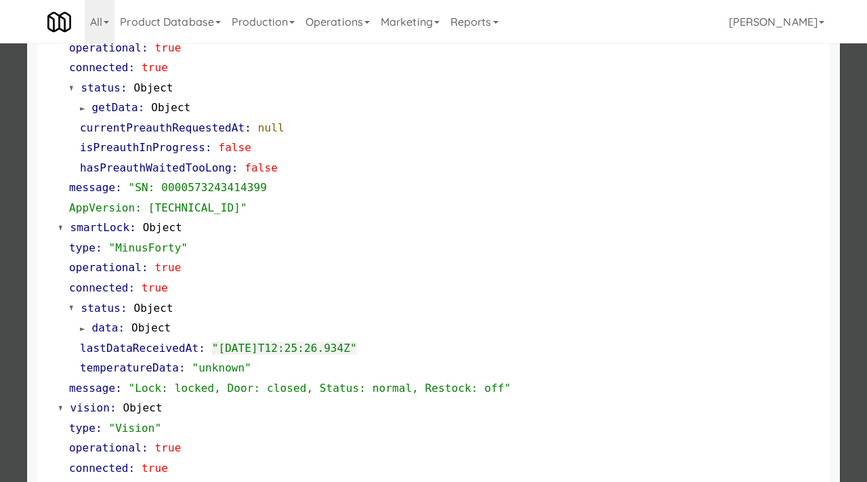
click at [0, 171] on div at bounding box center [433, 241] width 867 height 482
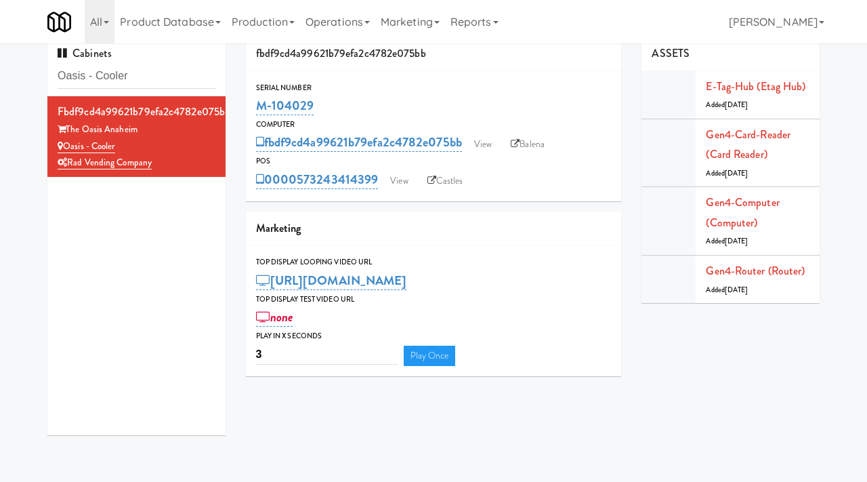
click at [399, 191] on div "Serial Number M-104029 Computer fbdf9cd4a99621b79efa2c4782e075bb View Balena PO…" at bounding box center [434, 136] width 376 height 130
click at [384, 163] on div "POS" at bounding box center [434, 162] width 356 height 14
click at [407, 180] on link "View" at bounding box center [399, 181] width 31 height 20
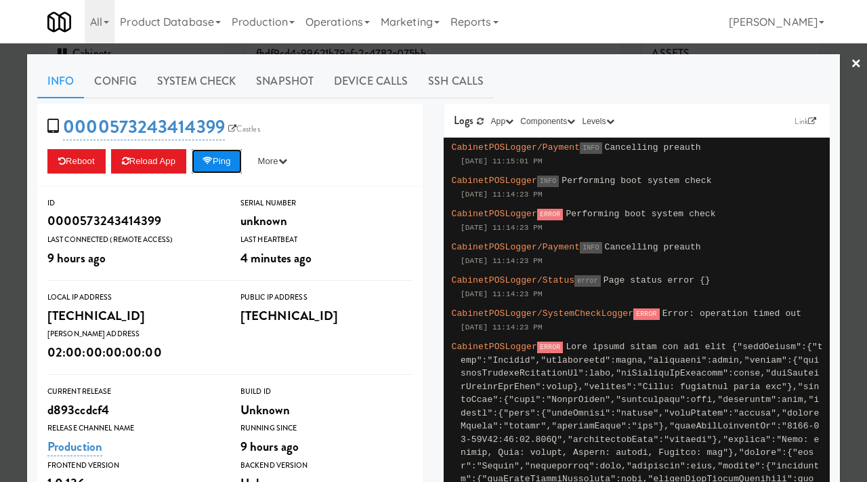
click at [224, 155] on button "Ping" at bounding box center [217, 161] width 50 height 24
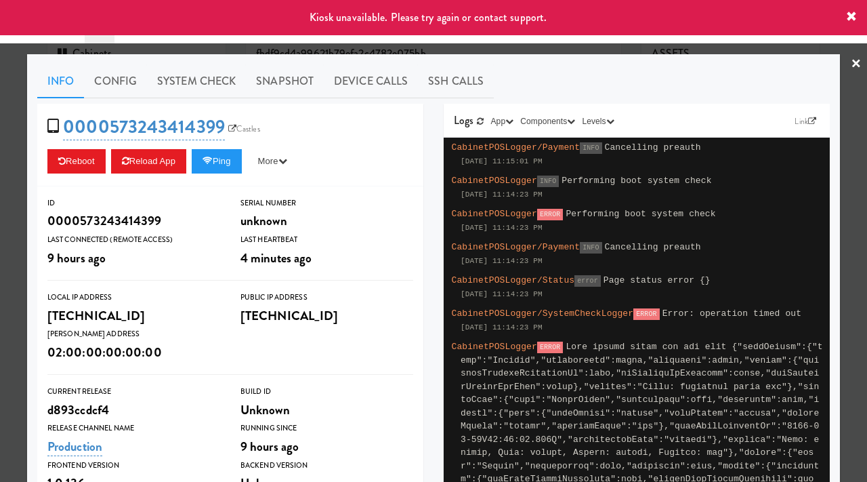
click at [0, 150] on div at bounding box center [433, 241] width 867 height 482
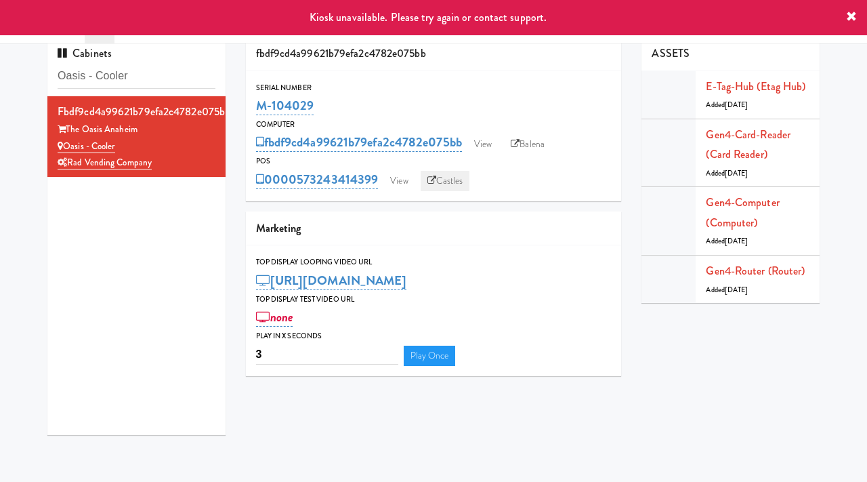
click at [434, 183] on icon at bounding box center [432, 180] width 9 height 9
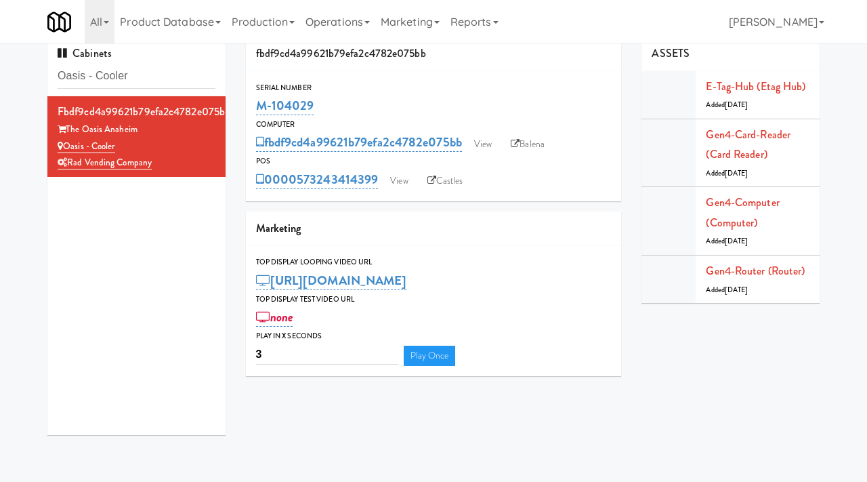
drag, startPoint x: 312, startPoint y: 103, endPoint x: 254, endPoint y: 112, distance: 58.9
click at [254, 112] on div "Serial Number M-104029" at bounding box center [434, 99] width 376 height 37
copy link "M-104029"
